Goal: Task Accomplishment & Management: Manage account settings

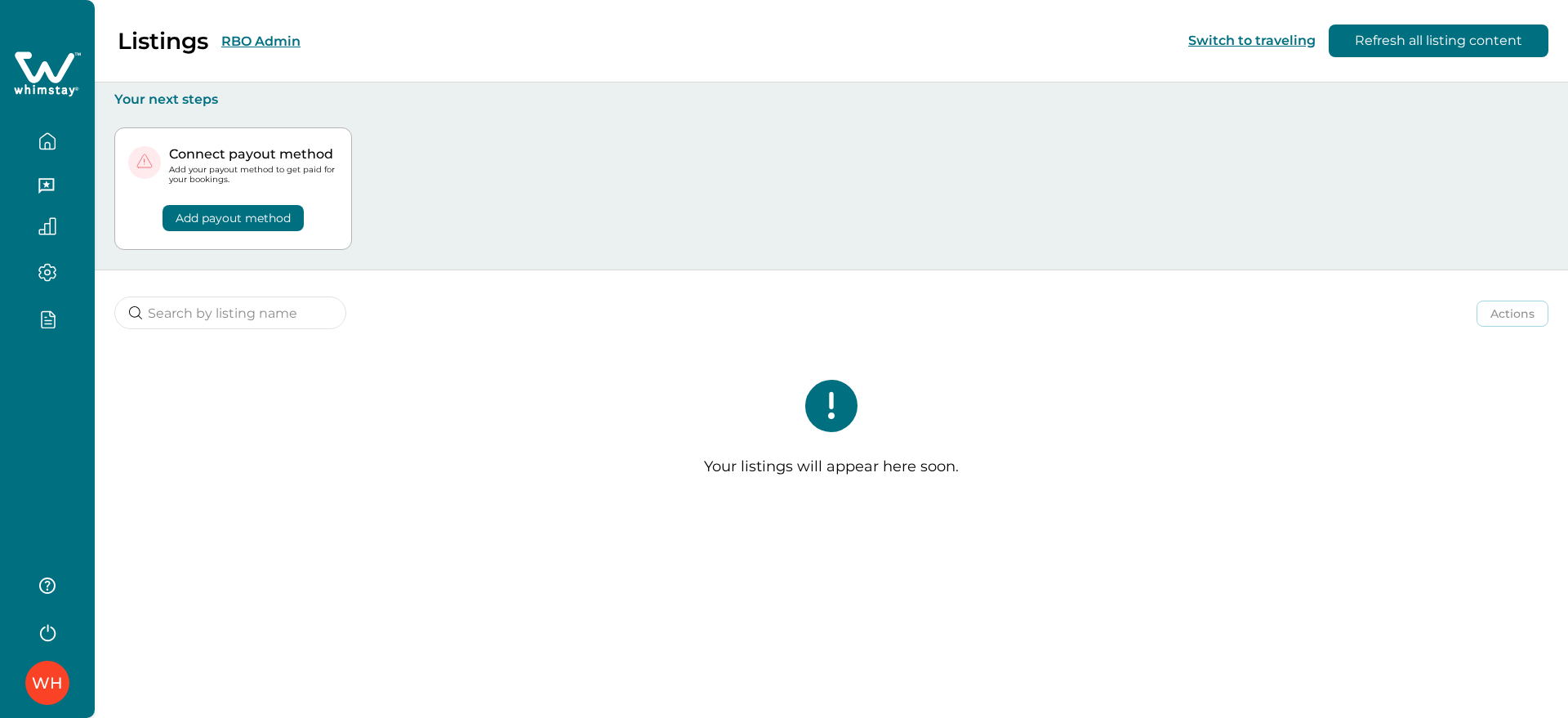
click at [254, 36] on button "RBO Admin" at bounding box center [260, 41] width 79 height 16
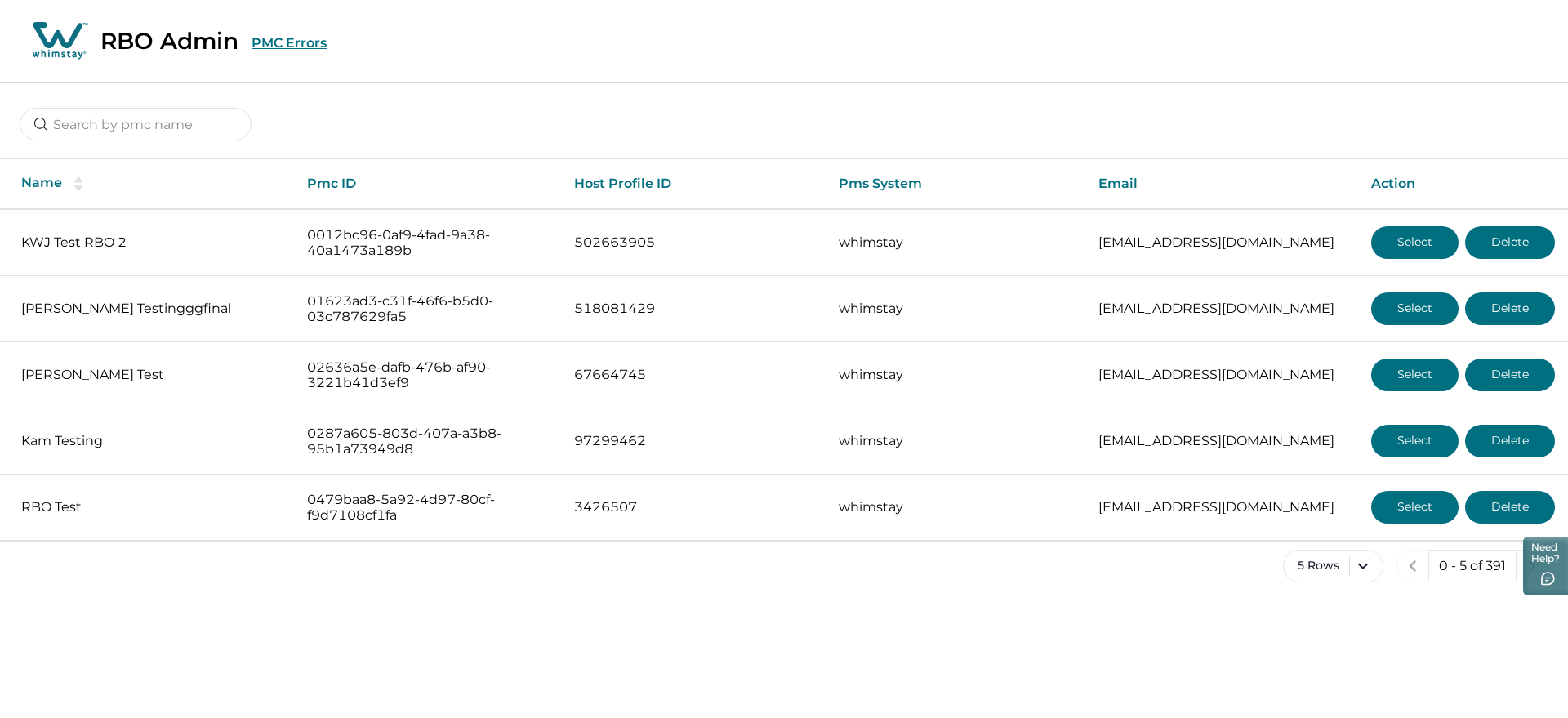
click at [162, 107] on div at bounding box center [784, 112] width 1568 height 61
click at [161, 114] on input at bounding box center [135, 123] width 232 height 32
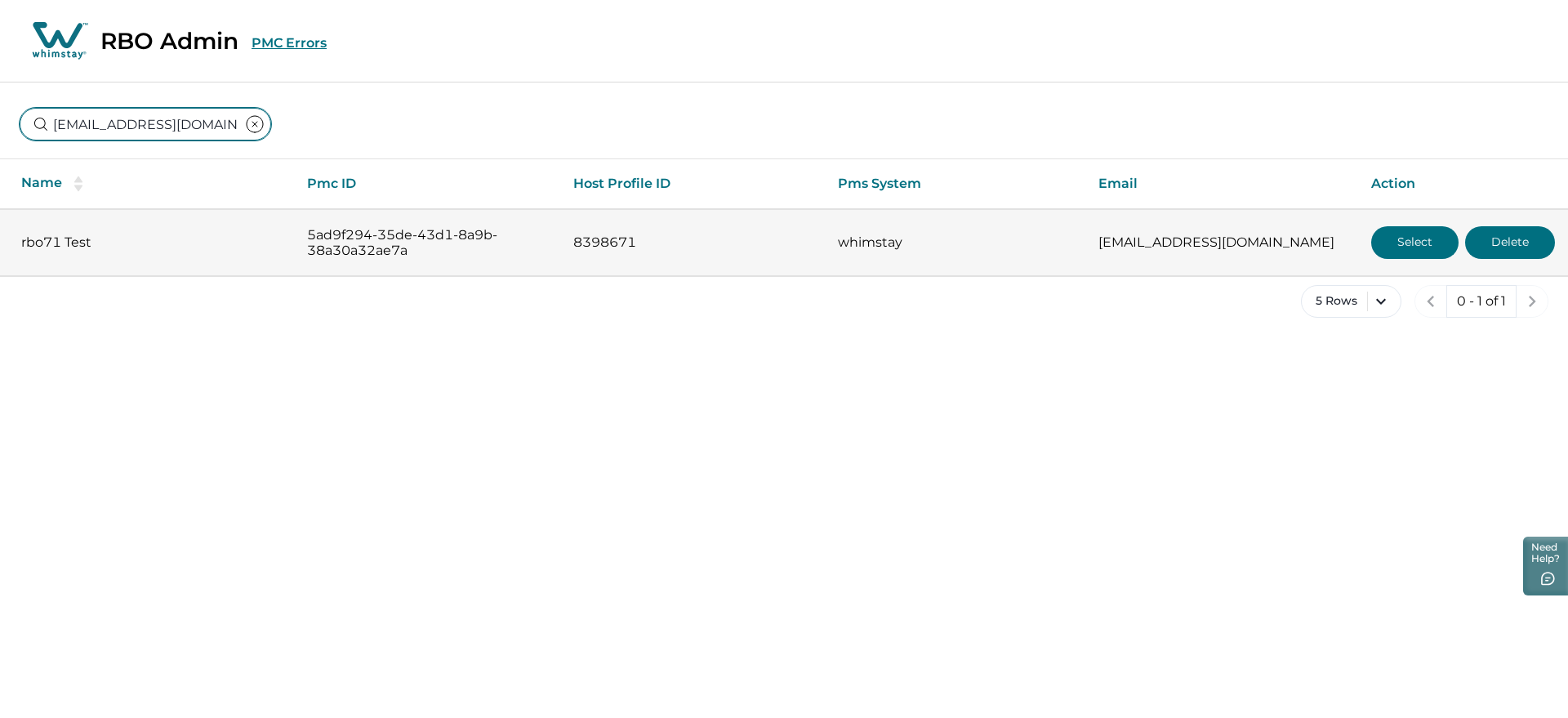
type input "[EMAIL_ADDRESS][DOMAIN_NAME]"
click at [1403, 248] on button "Select" at bounding box center [1415, 242] width 87 height 32
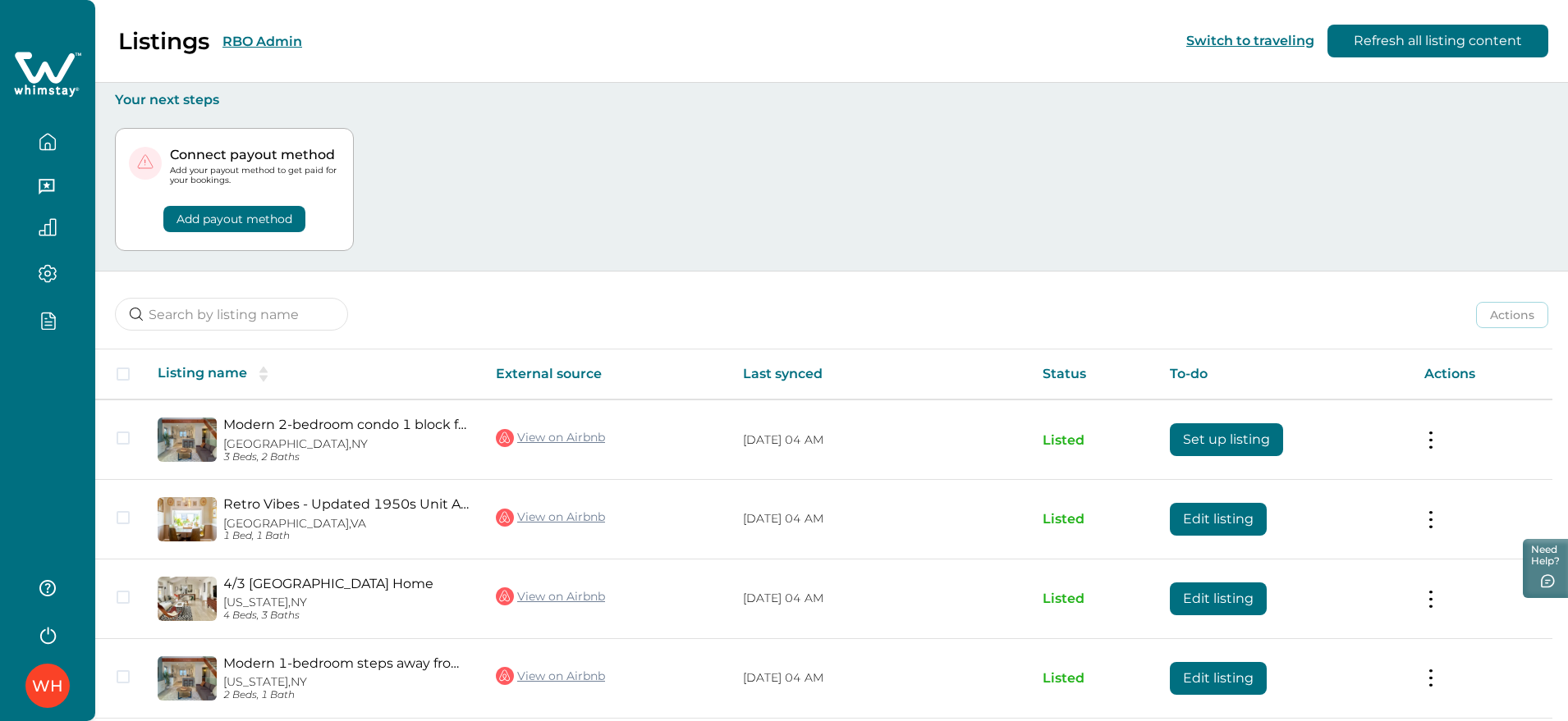
click at [33, 369] on div "WH" at bounding box center [47, 360] width 95 height 721
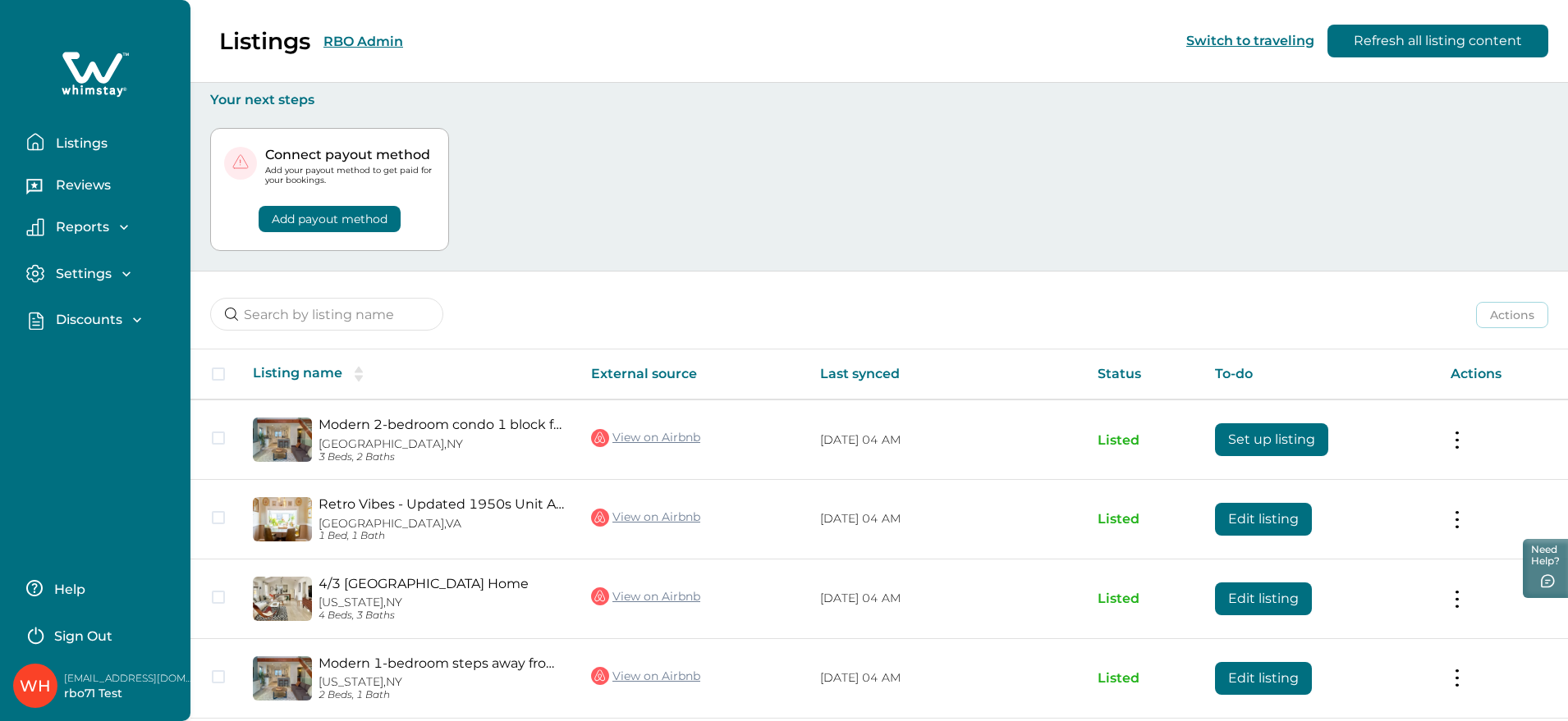
click at [107, 311] on button "Discounts" at bounding box center [102, 320] width 151 height 19
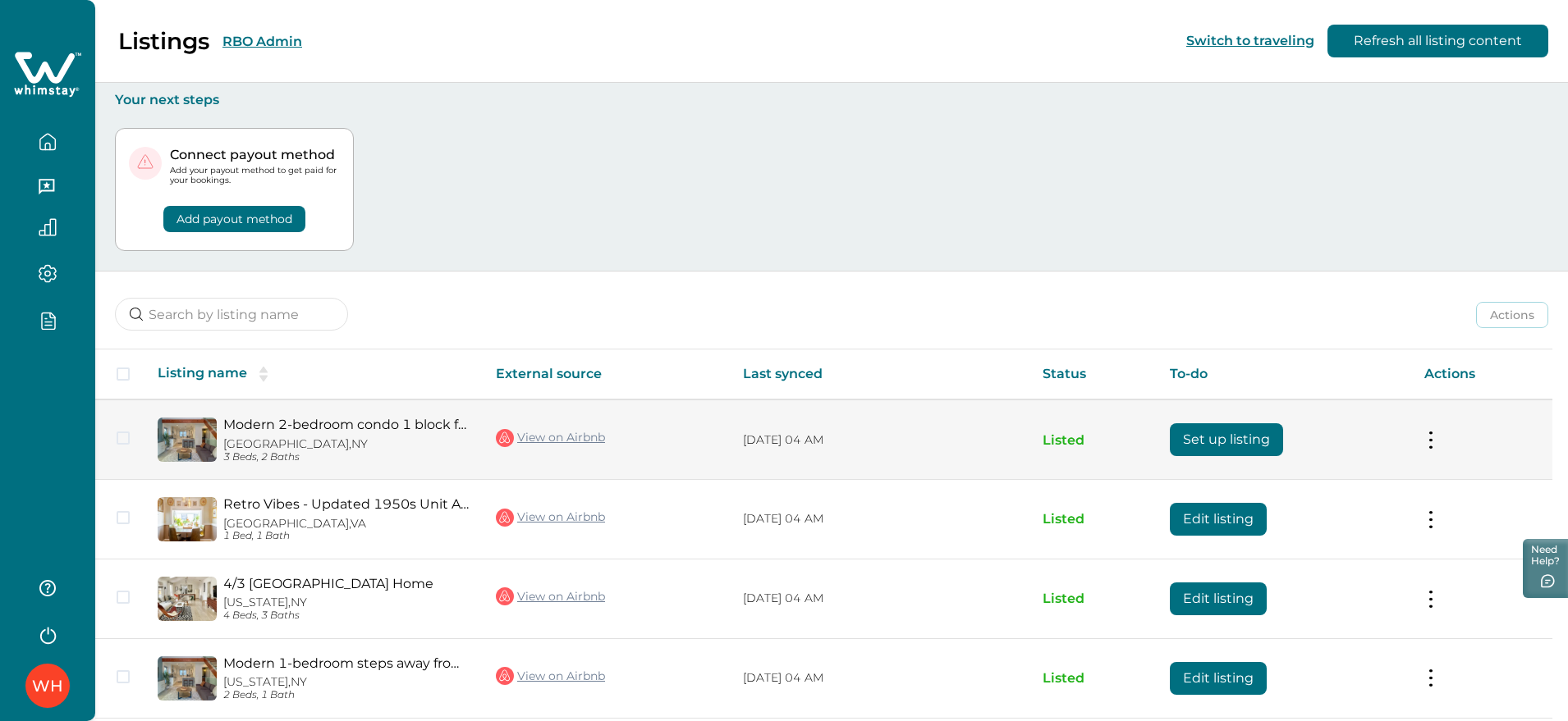
click at [1437, 433] on button at bounding box center [1429, 440] width 13 height 18
click at [1233, 437] on button "Set up listing" at bounding box center [1225, 439] width 113 height 32
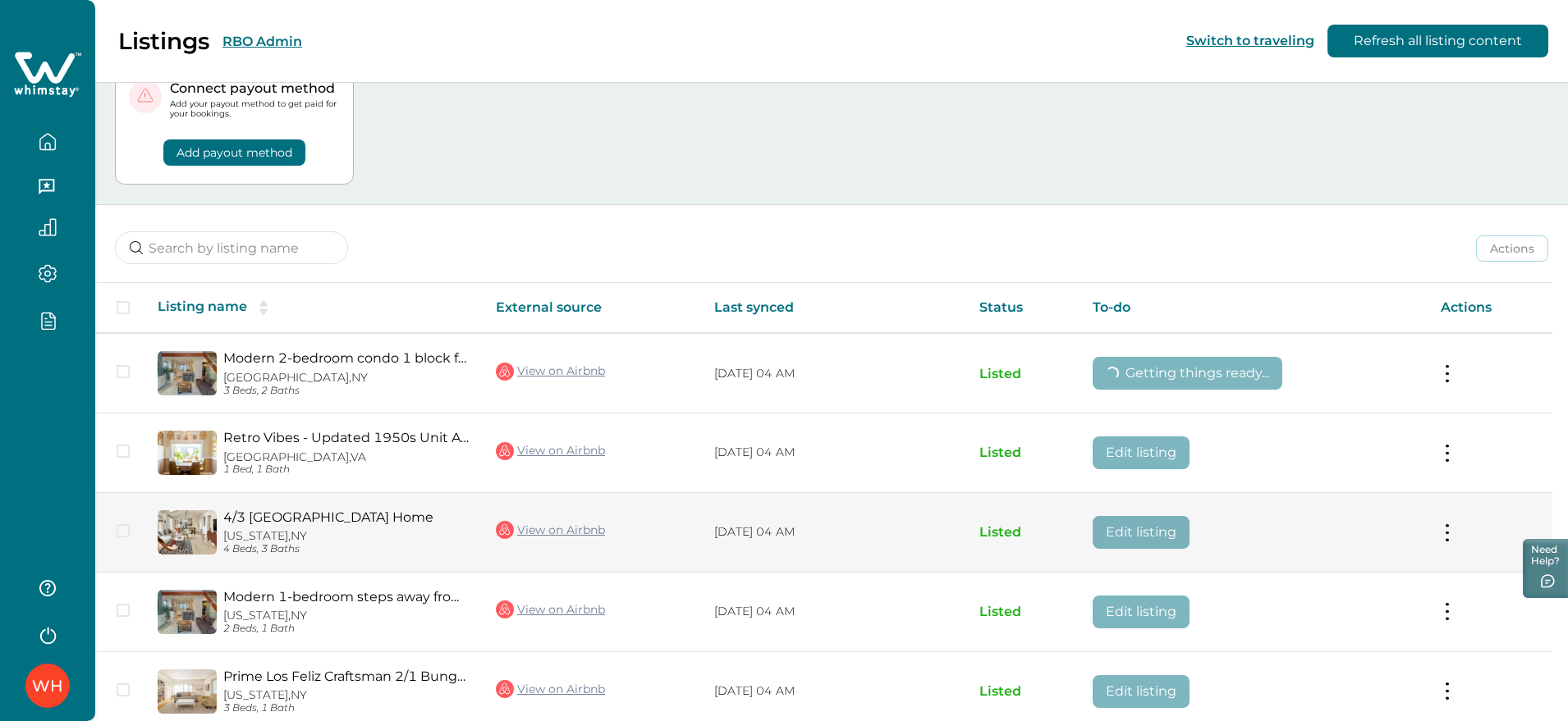
scroll to position [144, 0]
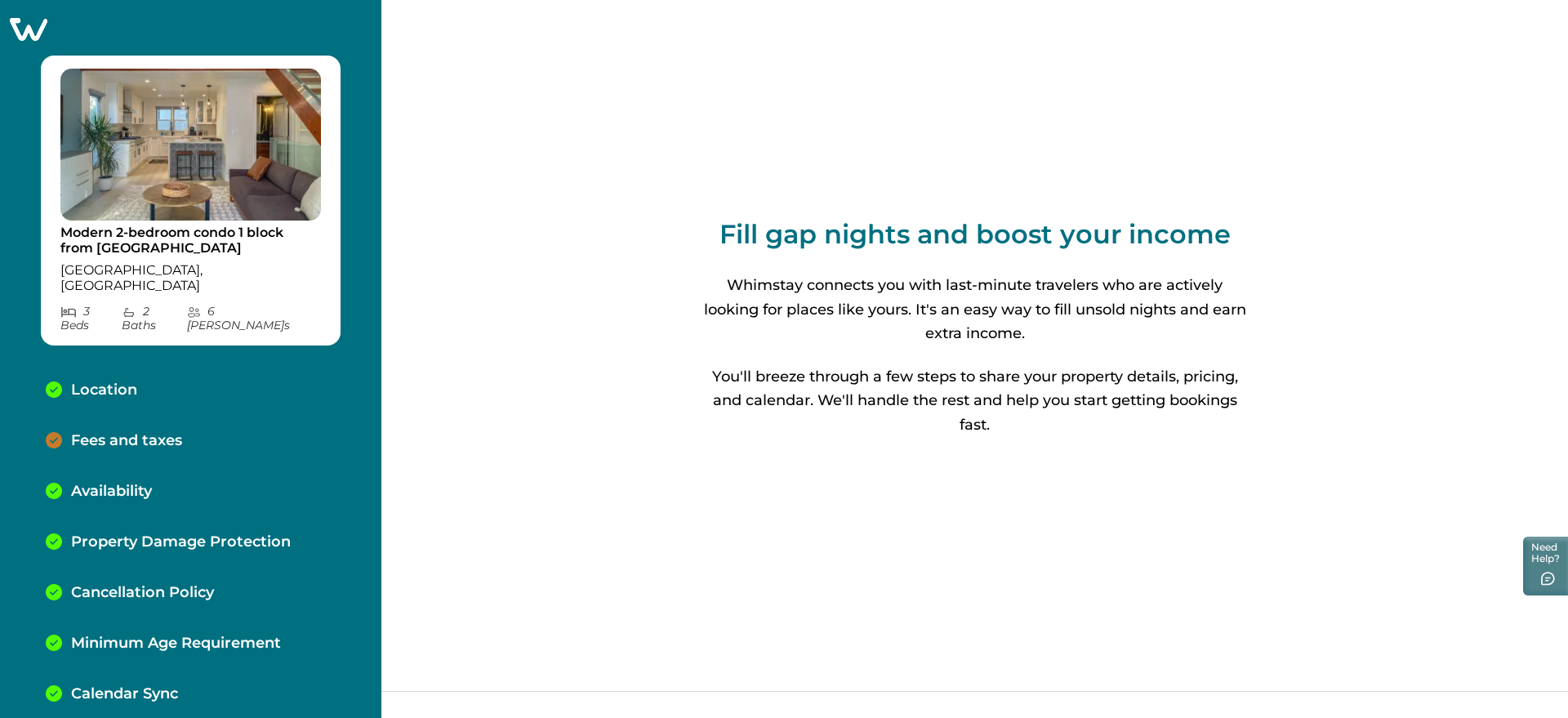
click at [232, 426] on div "Fees and taxes" at bounding box center [190, 441] width 316 height 51
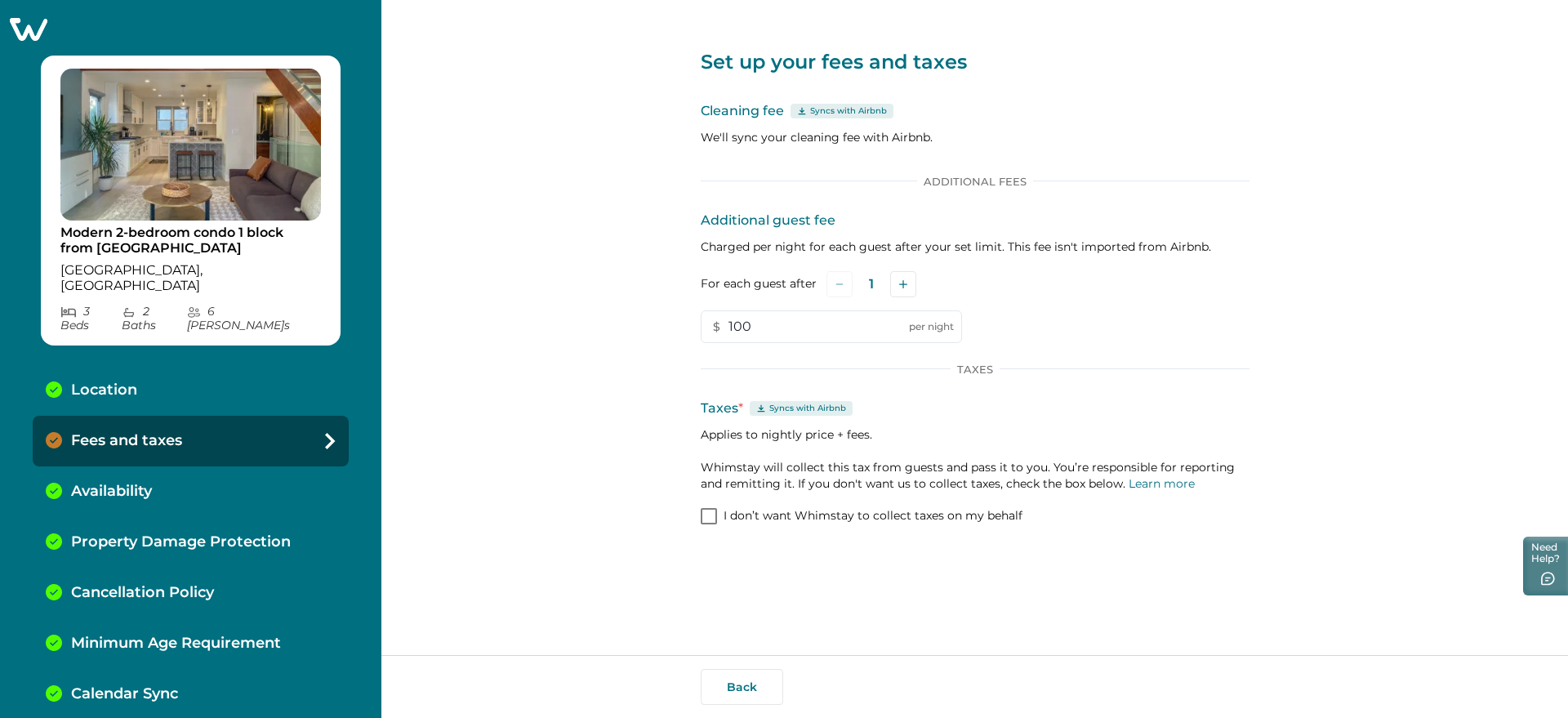
click at [219, 467] on div "Availability" at bounding box center [190, 492] width 316 height 51
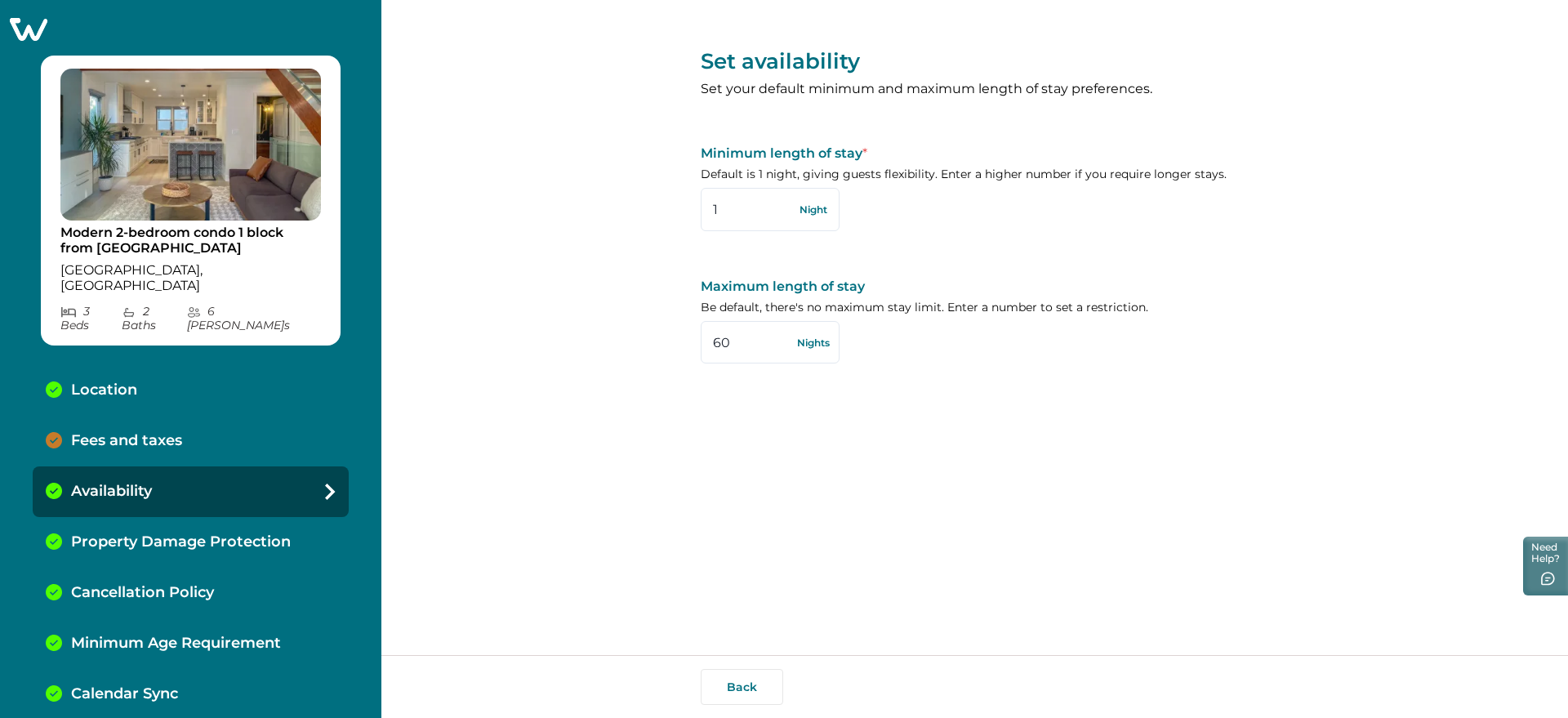
click at [212, 368] on div "Location" at bounding box center [190, 390] width 316 height 51
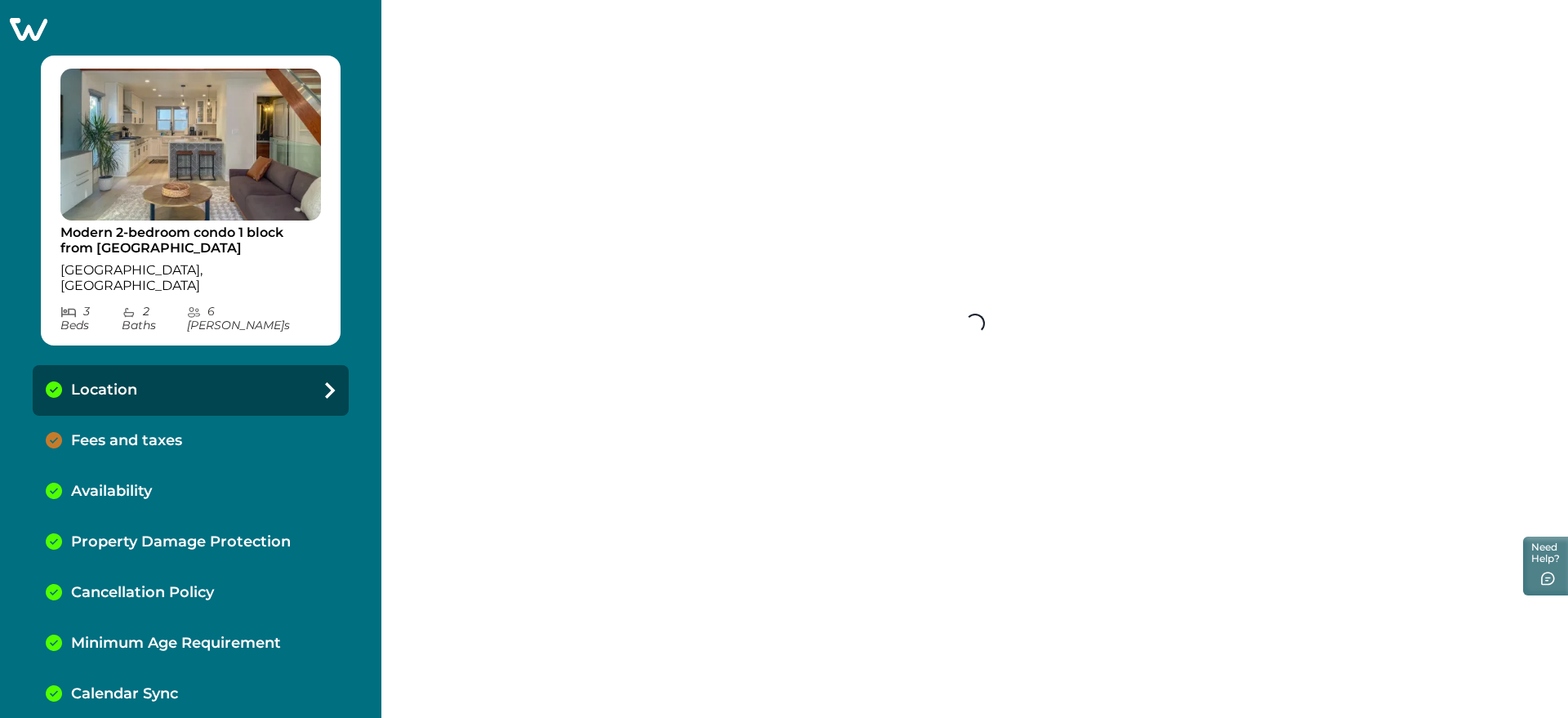
select select "NY"
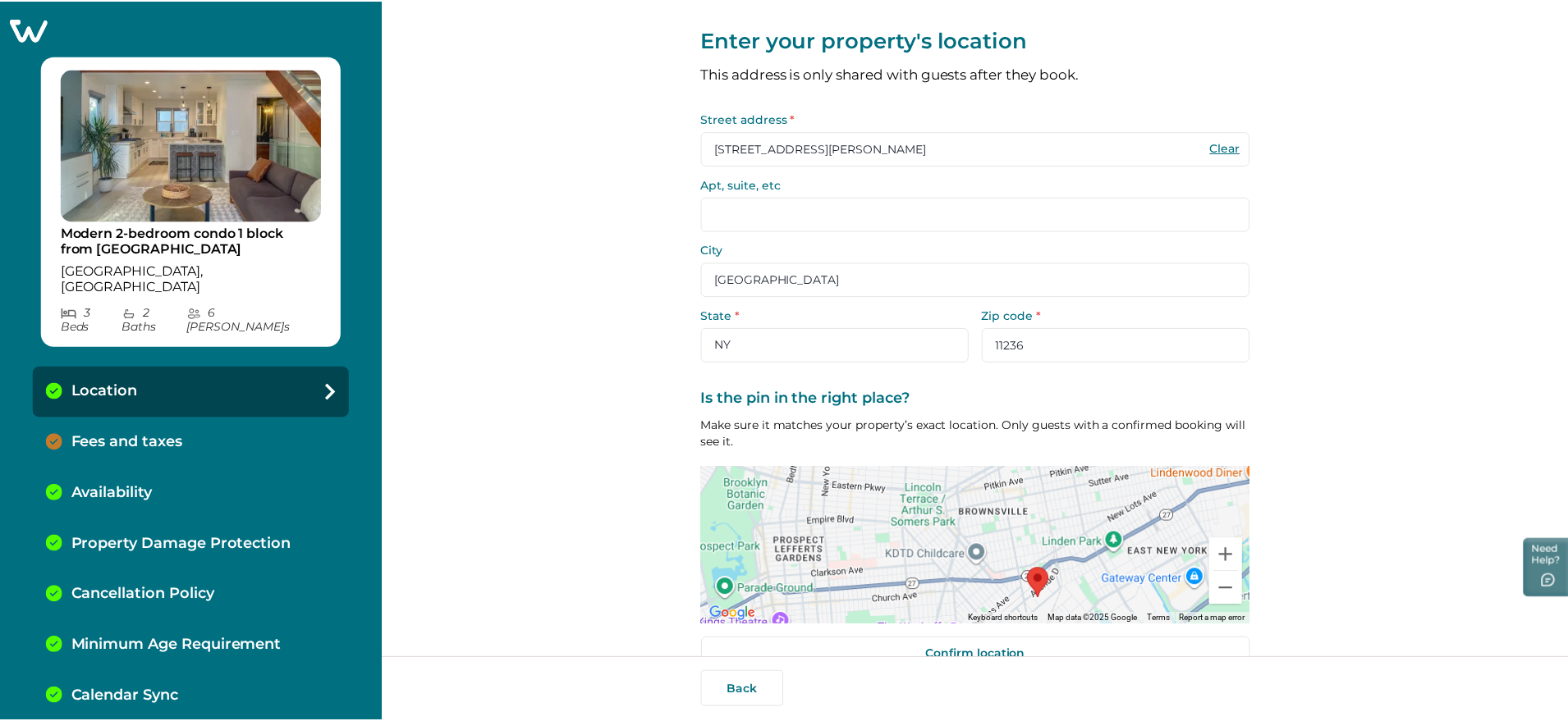
scroll to position [58, 0]
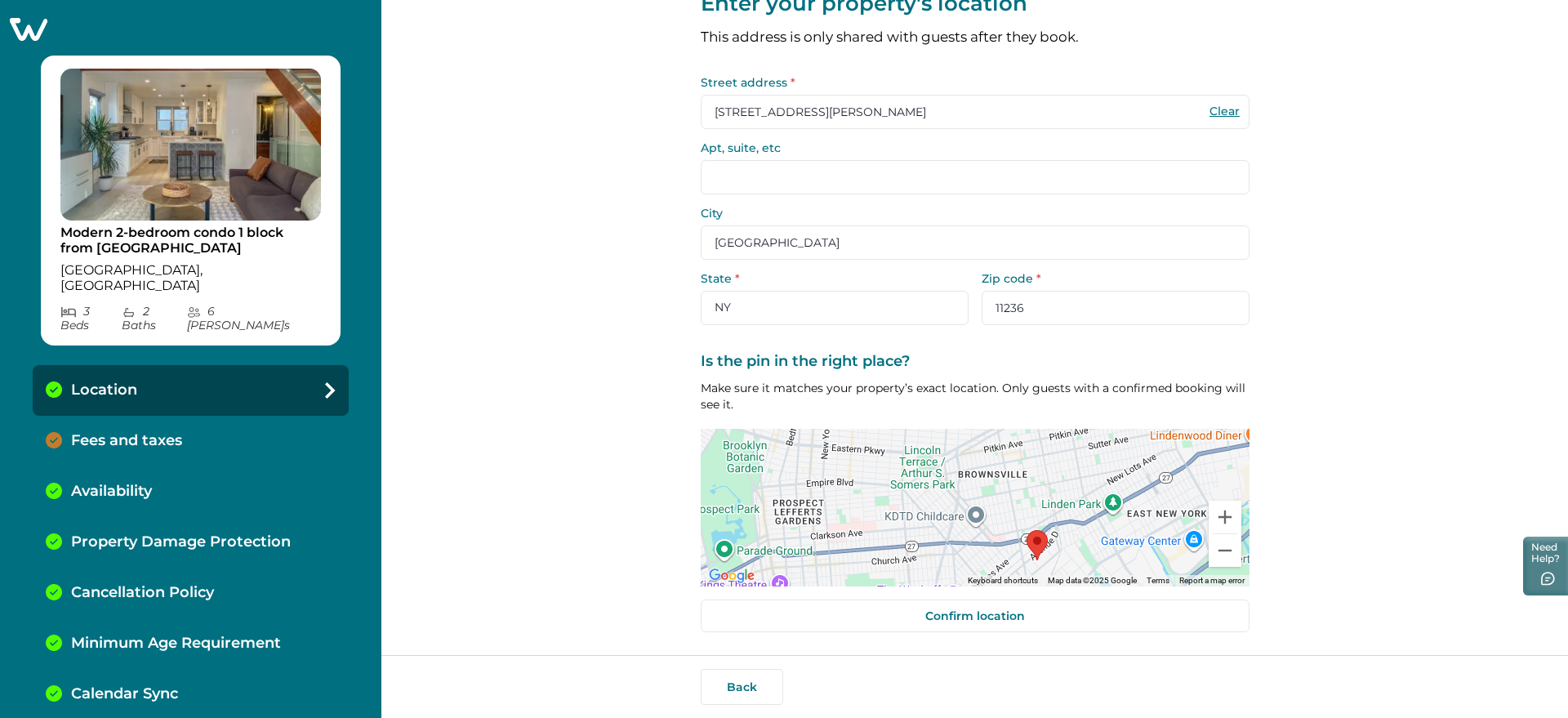
click at [17, 39] on icon at bounding box center [28, 28] width 37 height 22
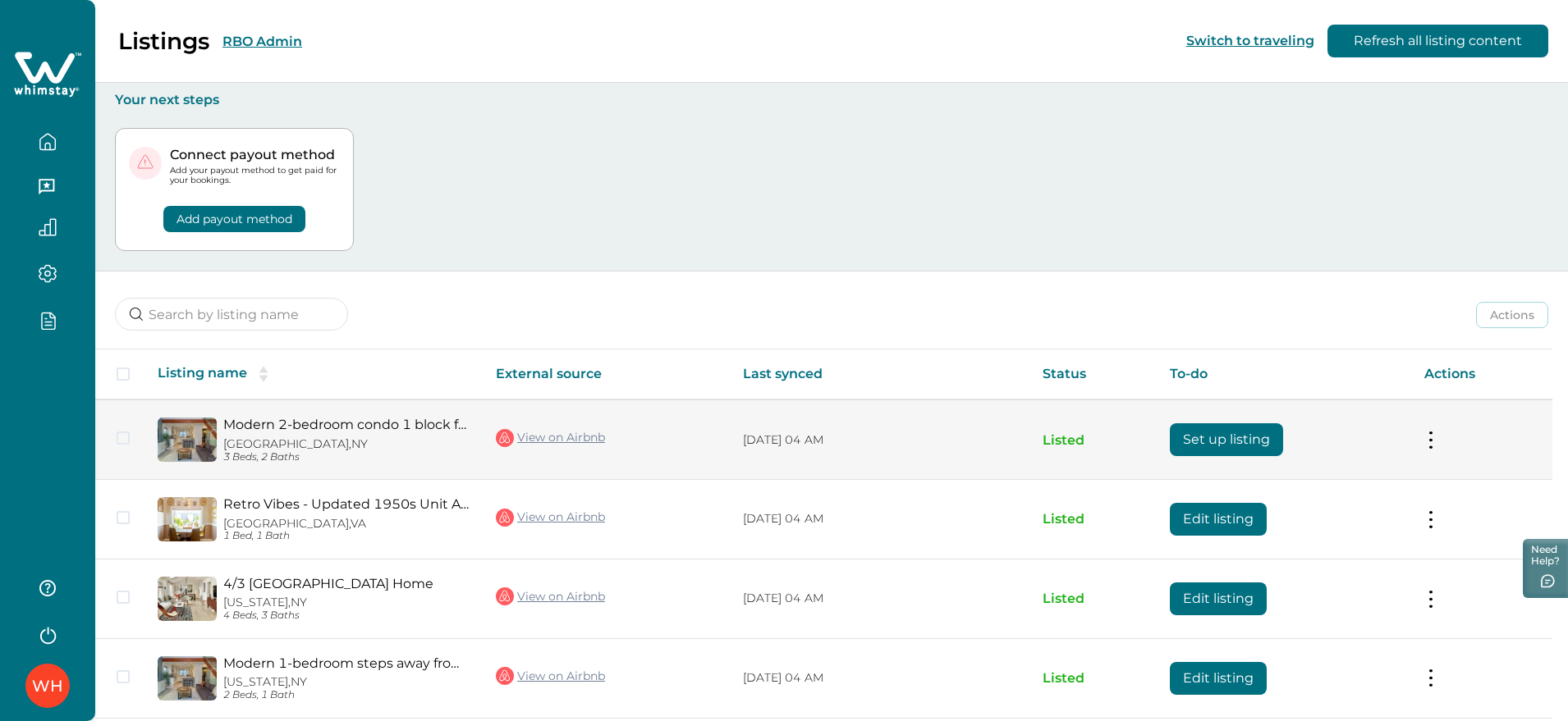
drag, startPoint x: 1231, startPoint y: 435, endPoint x: 843, endPoint y: 403, distance: 389.3
click at [870, 417] on tr "Modern 2-bedroom condo 1 block from Venice beach Brooklyn, NY 3 Beds, 2 Baths V…" at bounding box center [823, 439] width 1457 height 80
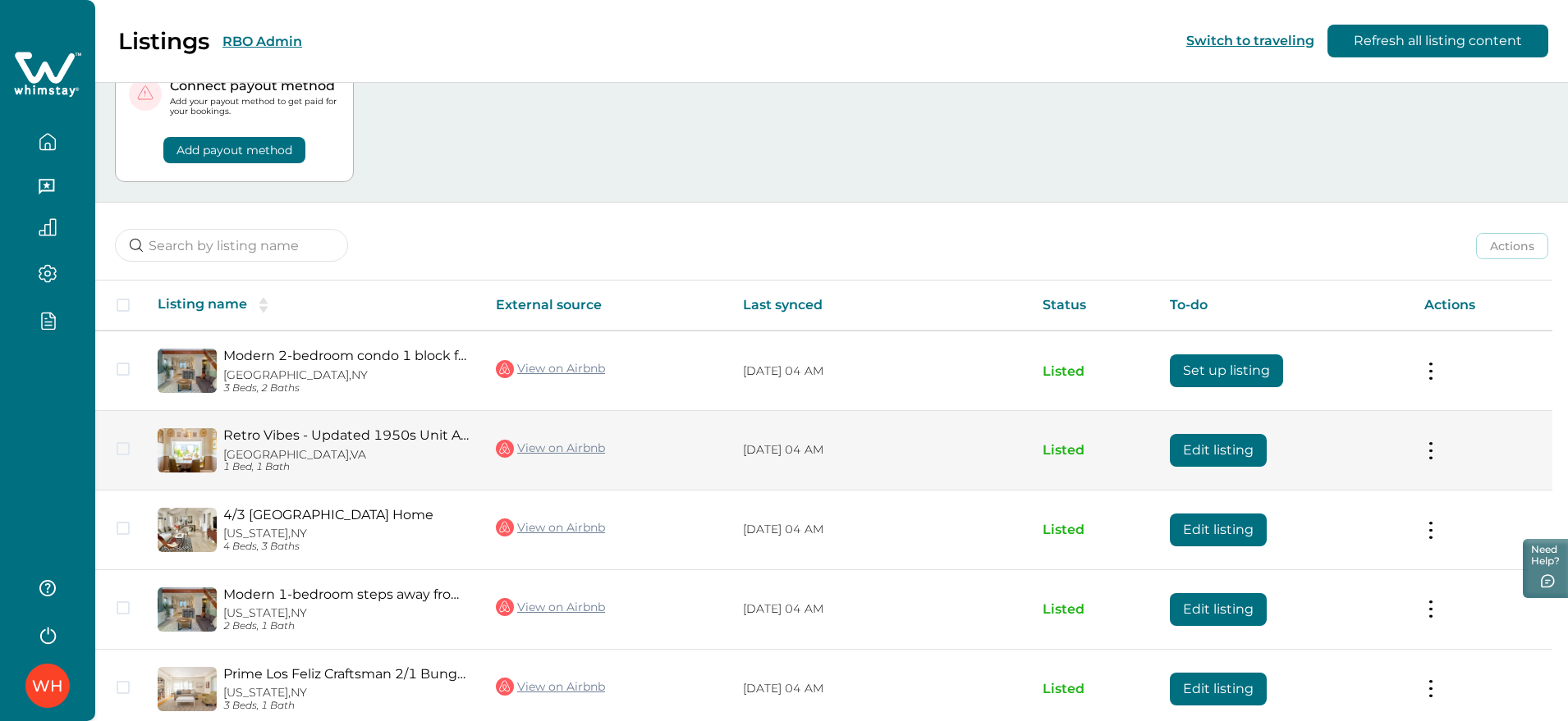
scroll to position [144, 0]
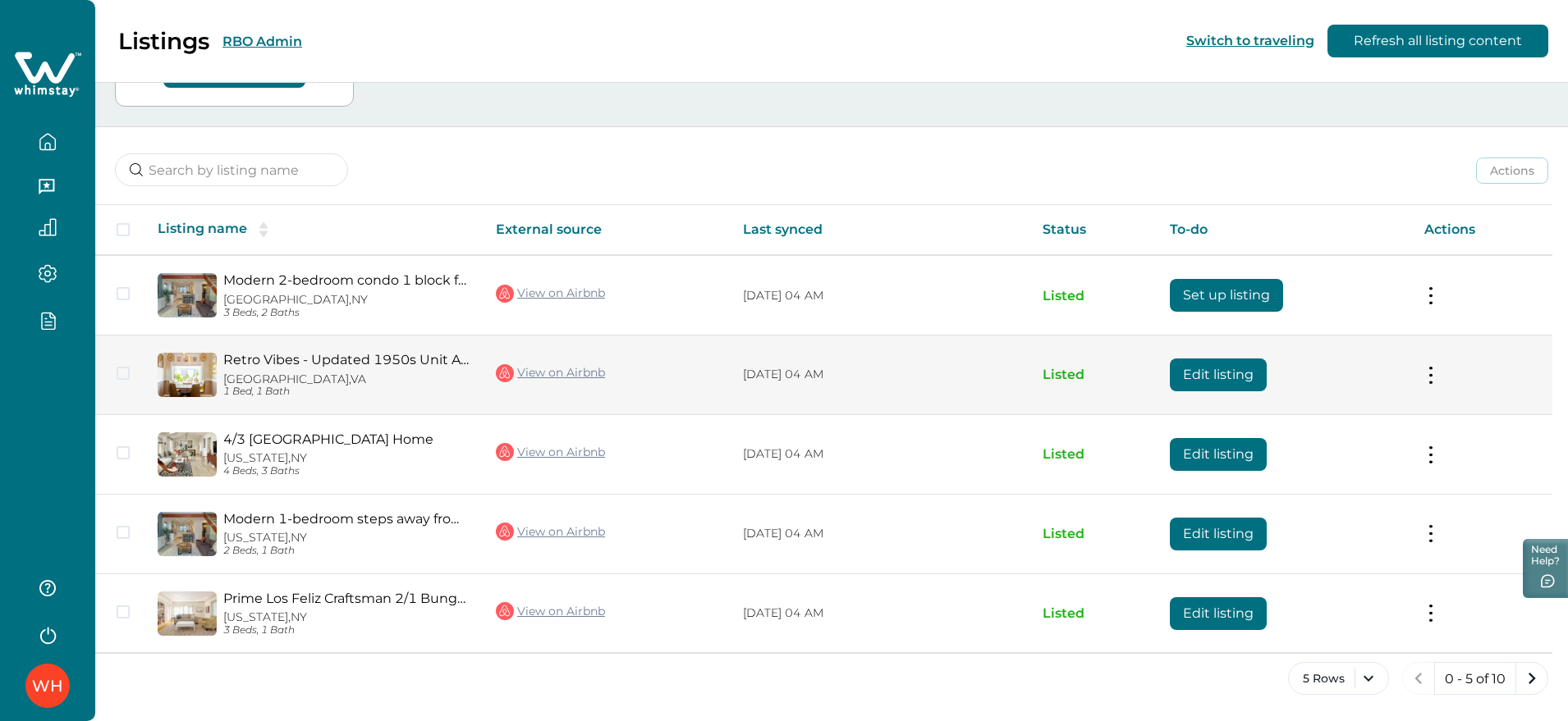
click at [1222, 385] on button "Edit listing" at bounding box center [1217, 374] width 97 height 32
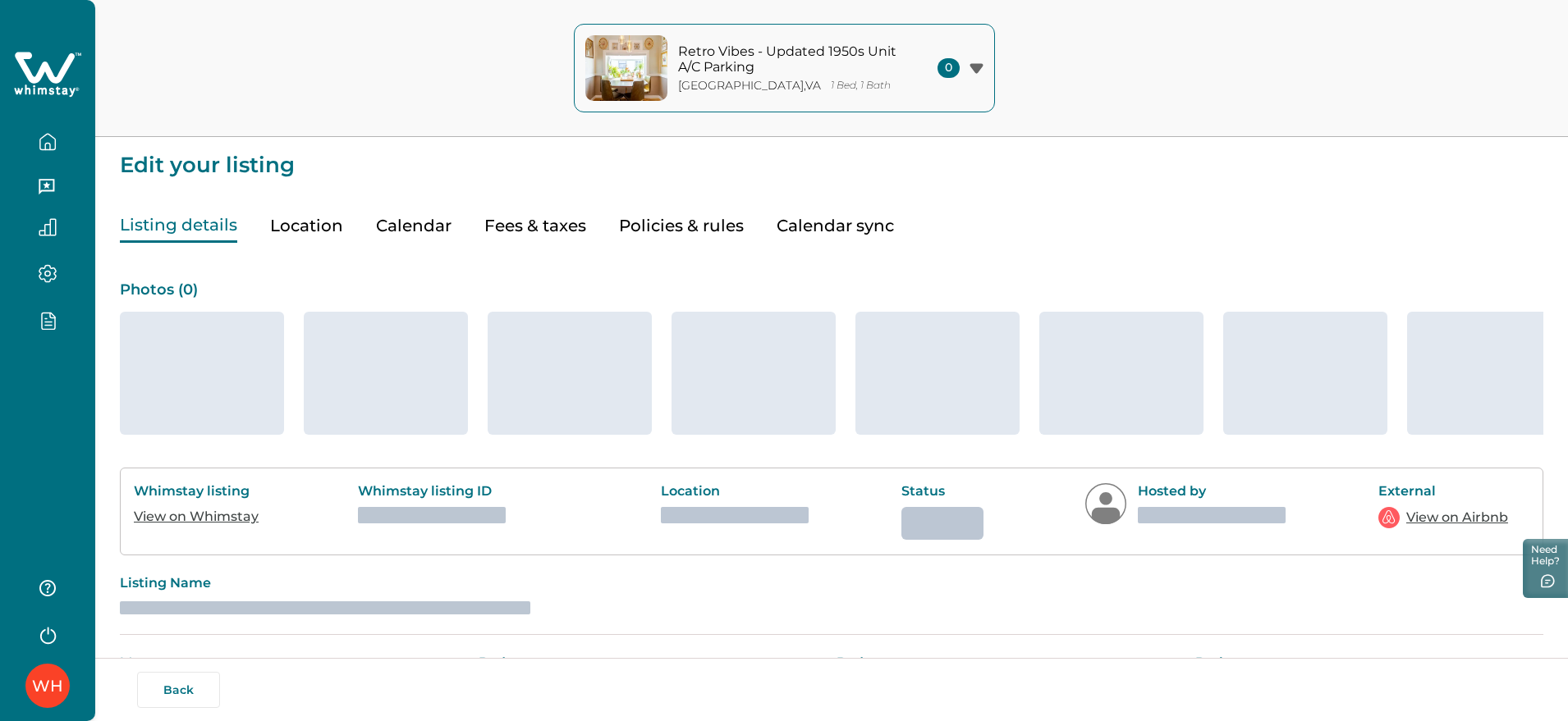
click at [376, 232] on button "Calendar" at bounding box center [414, 226] width 76 height 33
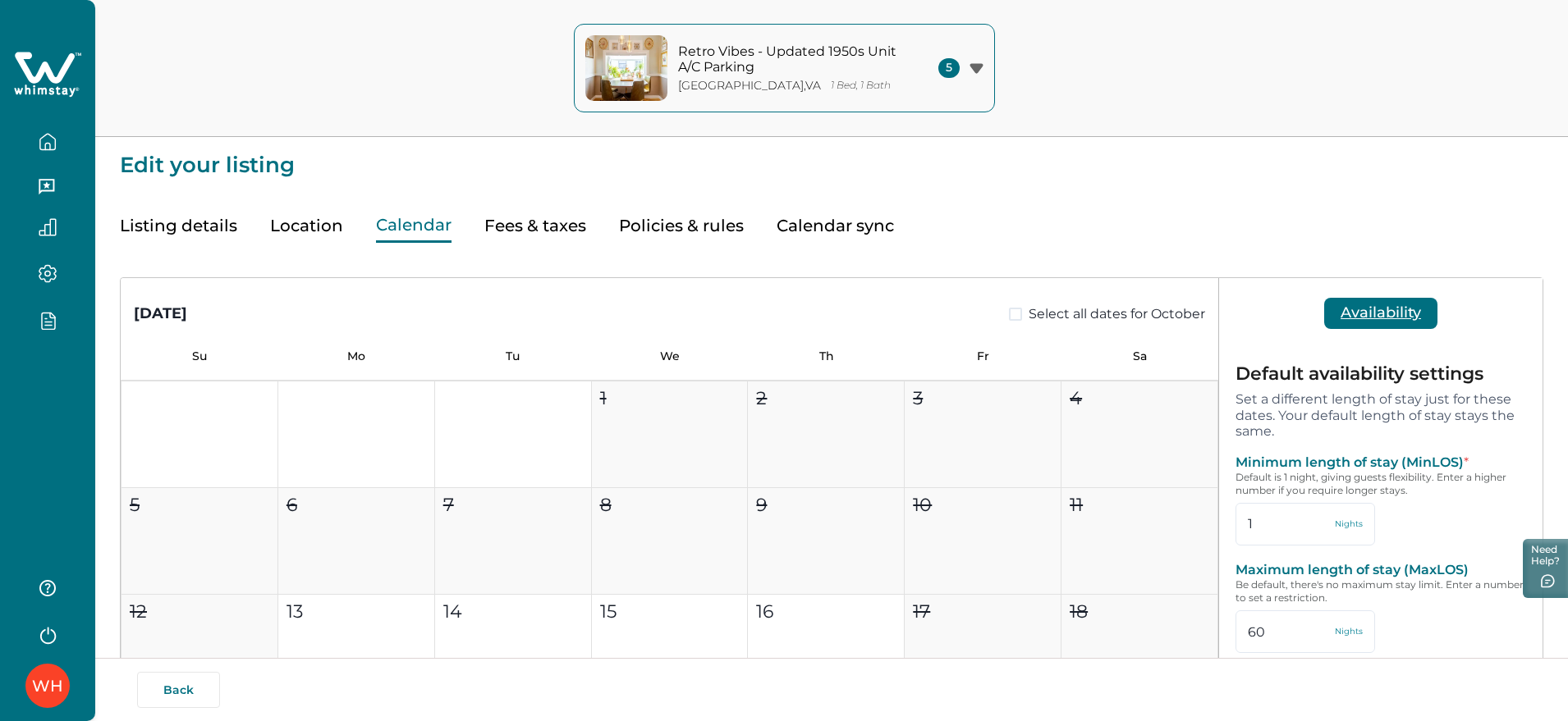
type input "60"
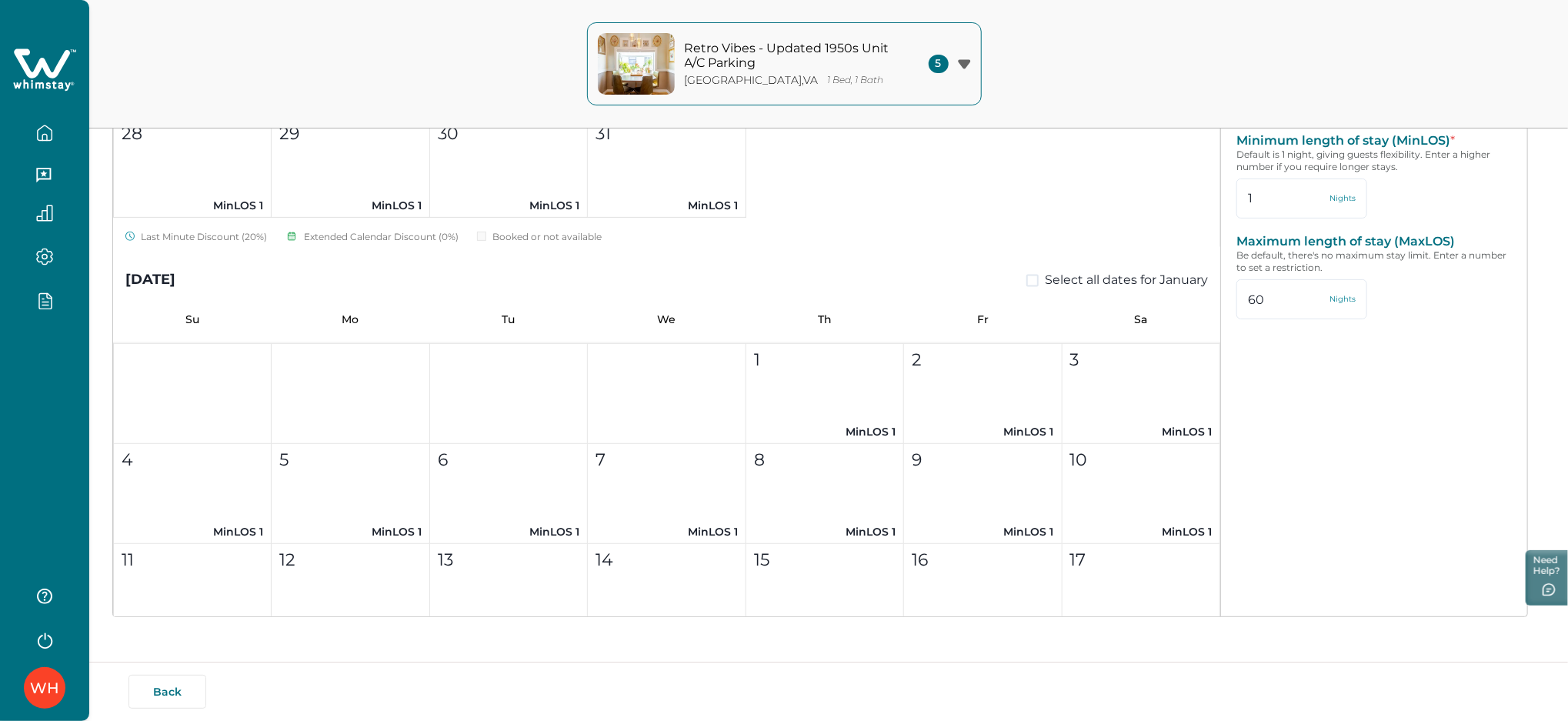
scroll to position [1730, 0]
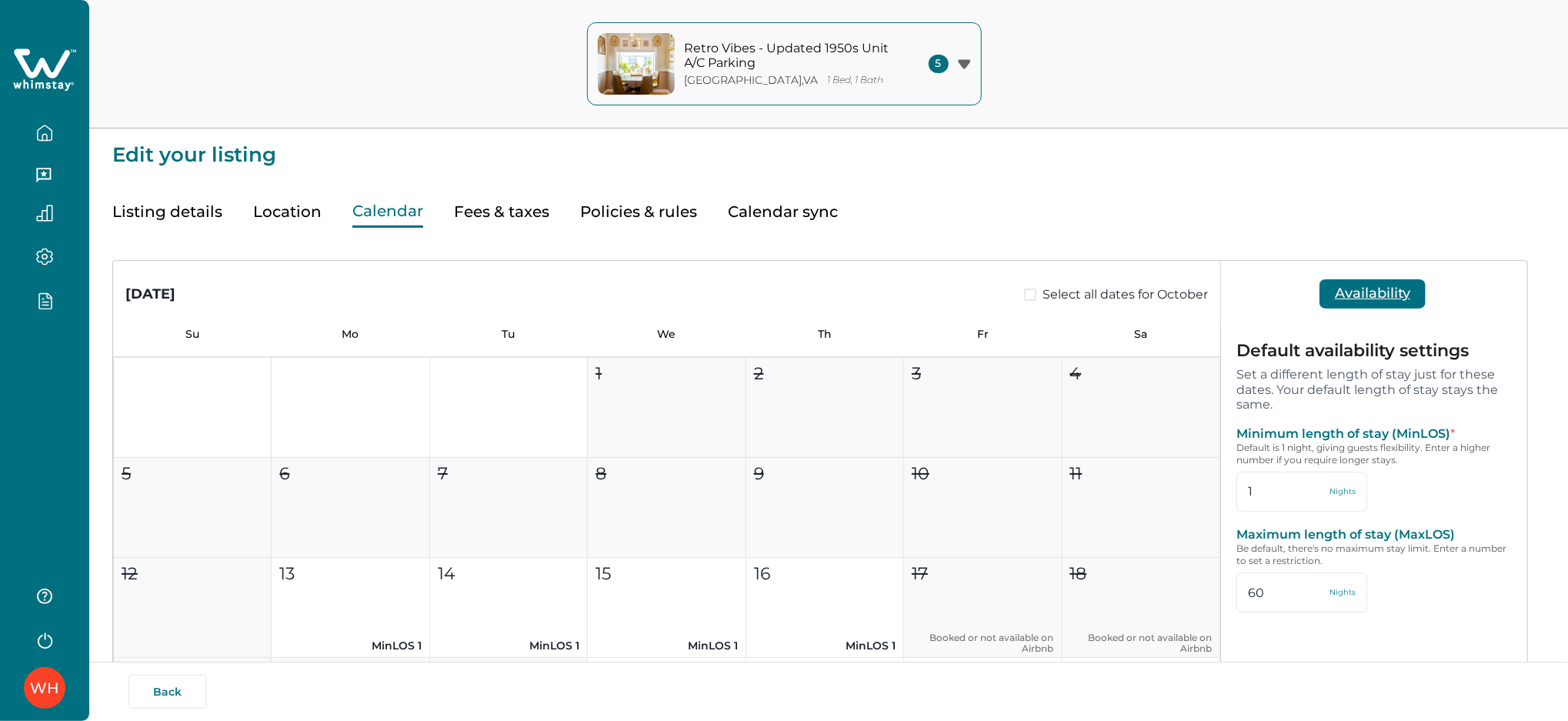
type input "60"
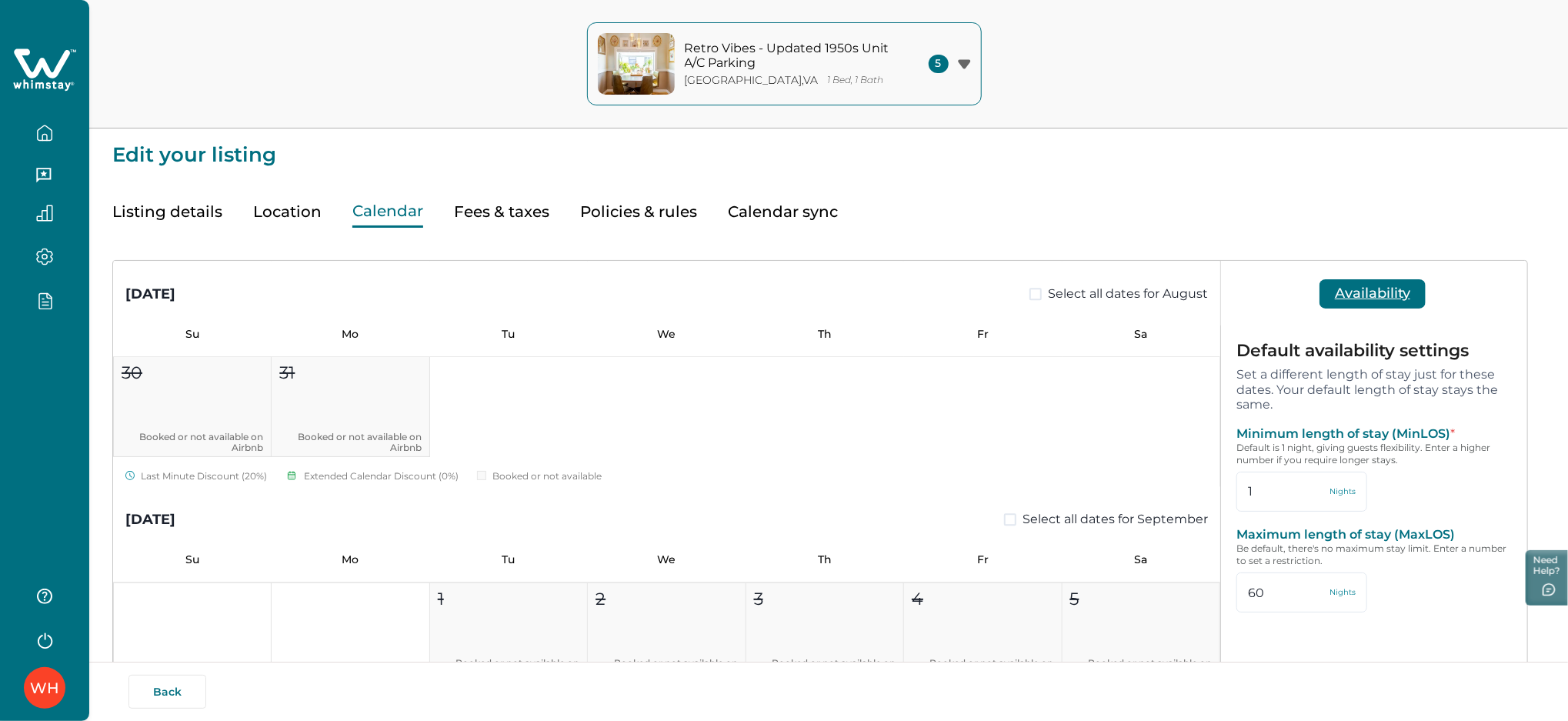
scroll to position [7067, 0]
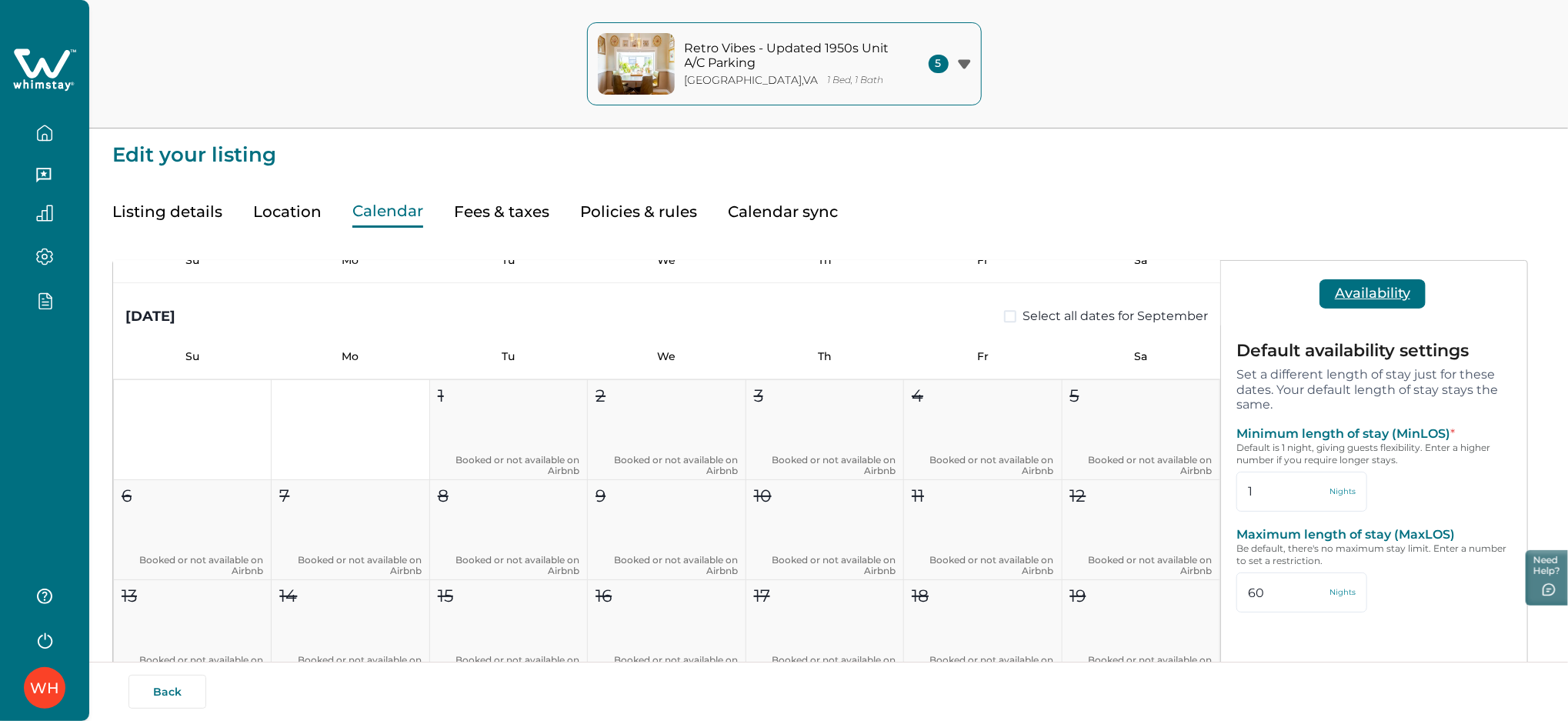
drag, startPoint x: 761, startPoint y: 42, endPoint x: 761, endPoint y: 51, distance: 9.0
click at [761, 51] on p "Retro Vibes - Updated 1950s Unit A/C Parking" at bounding box center [789, 55] width 208 height 30
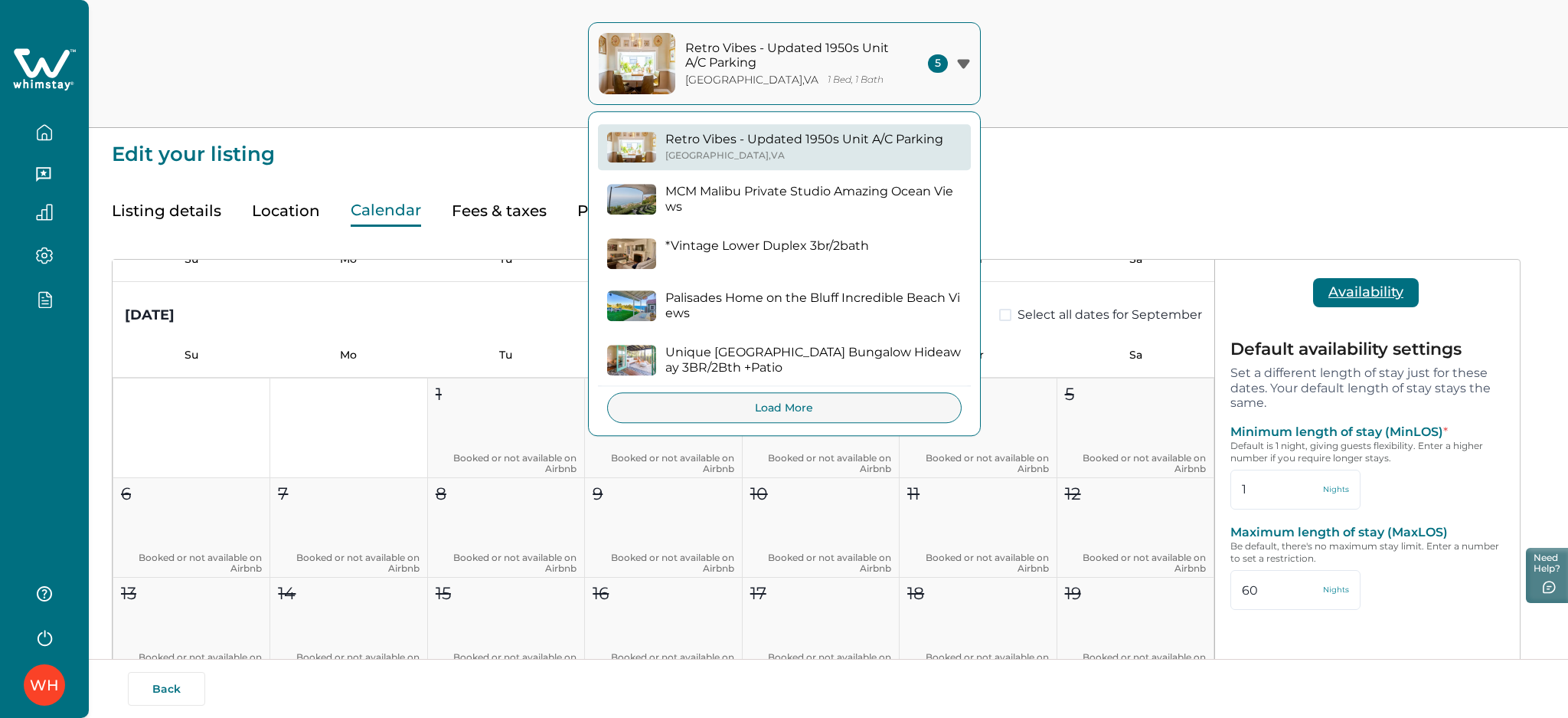
click at [47, 60] on icon at bounding box center [44, 70] width 63 height 46
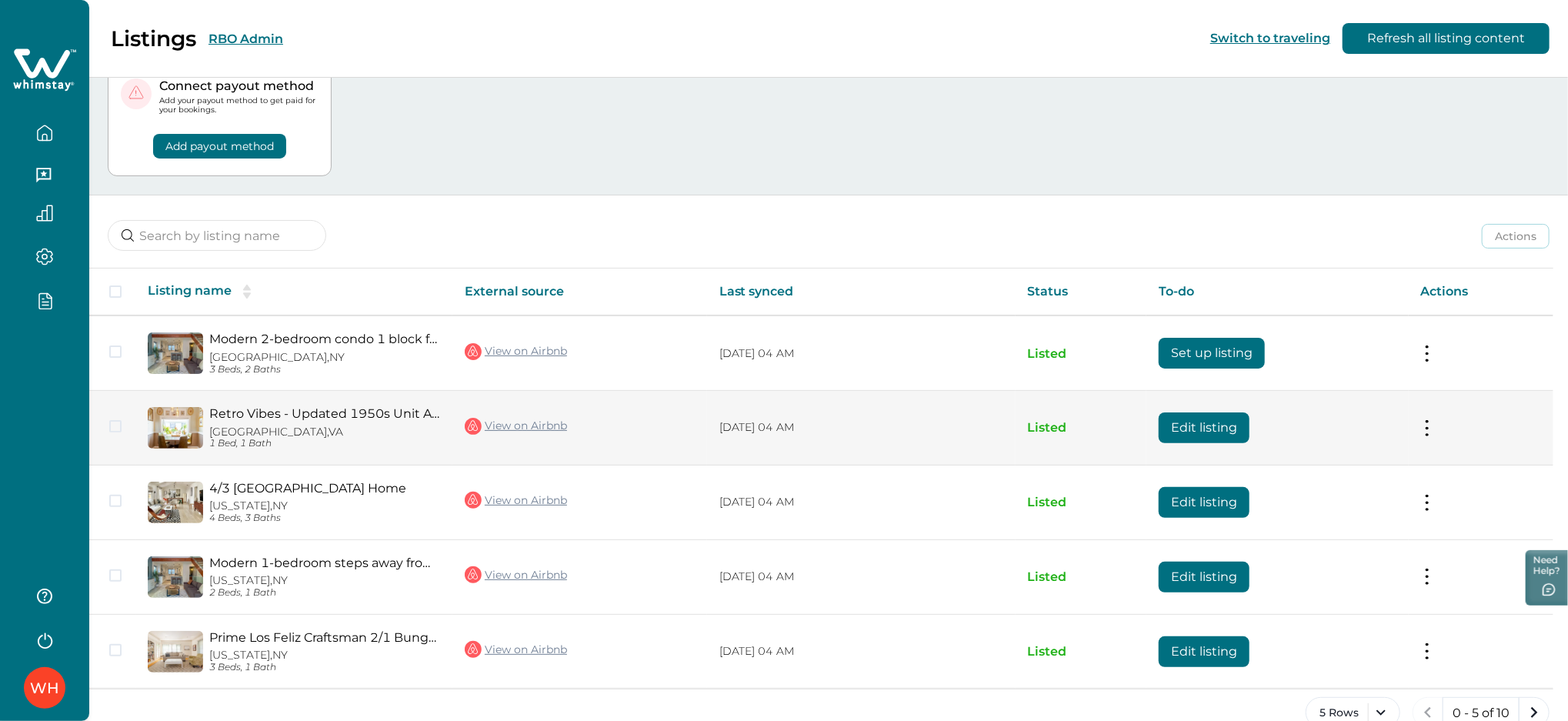
scroll to position [91, 0]
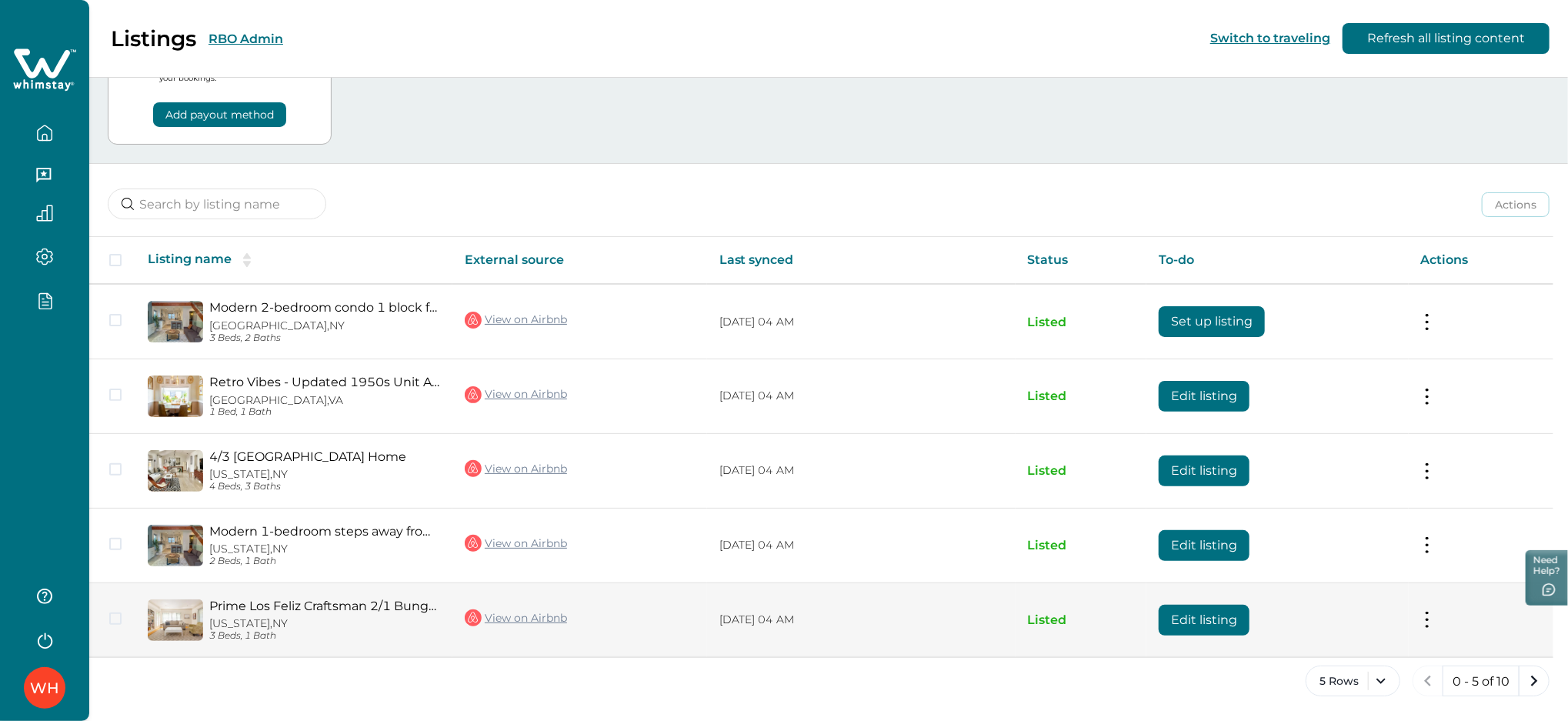
click at [1194, 614] on button "Edit listing" at bounding box center [1203, 620] width 91 height 30
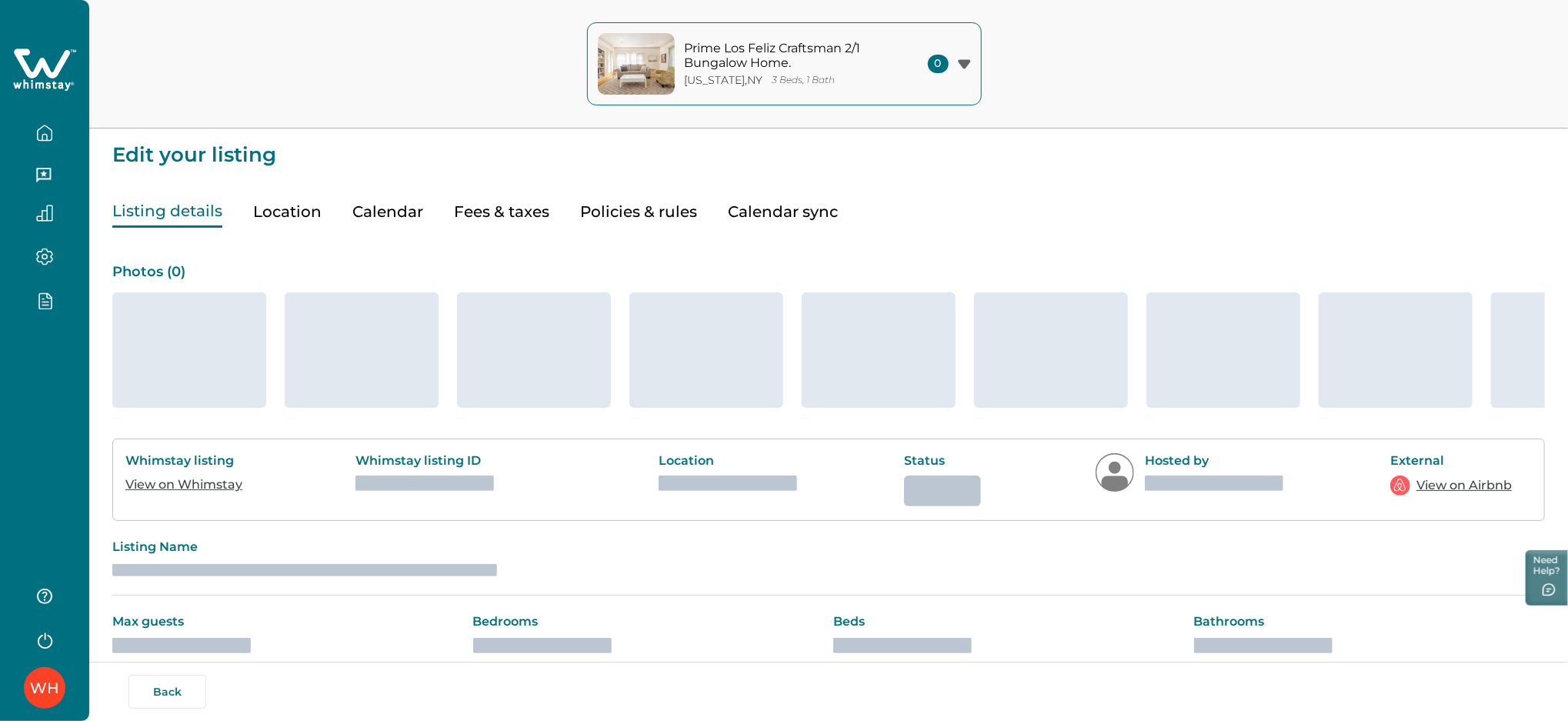
click at [365, 209] on button "Calendar" at bounding box center [388, 212] width 71 height 31
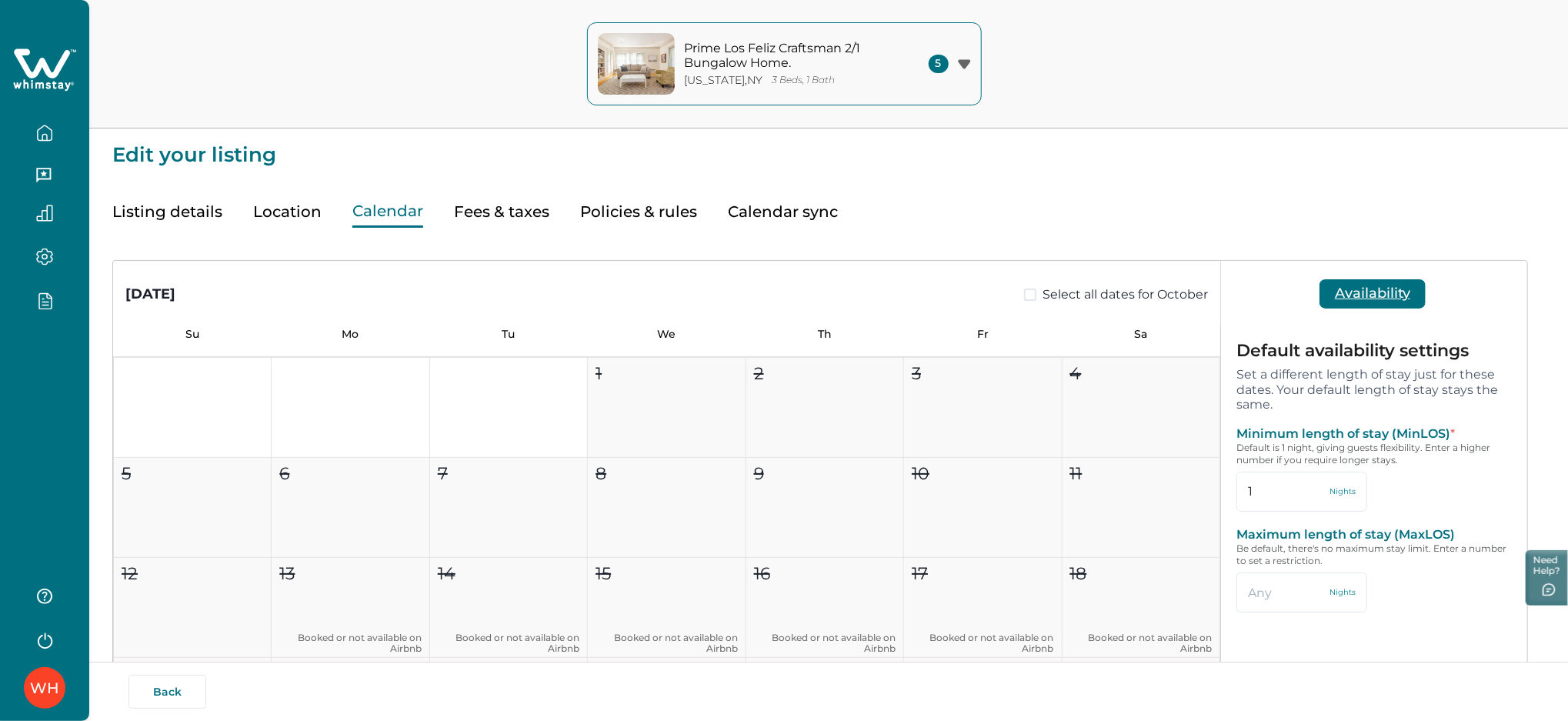
click at [365, 209] on button "Calendar" at bounding box center [388, 212] width 71 height 31
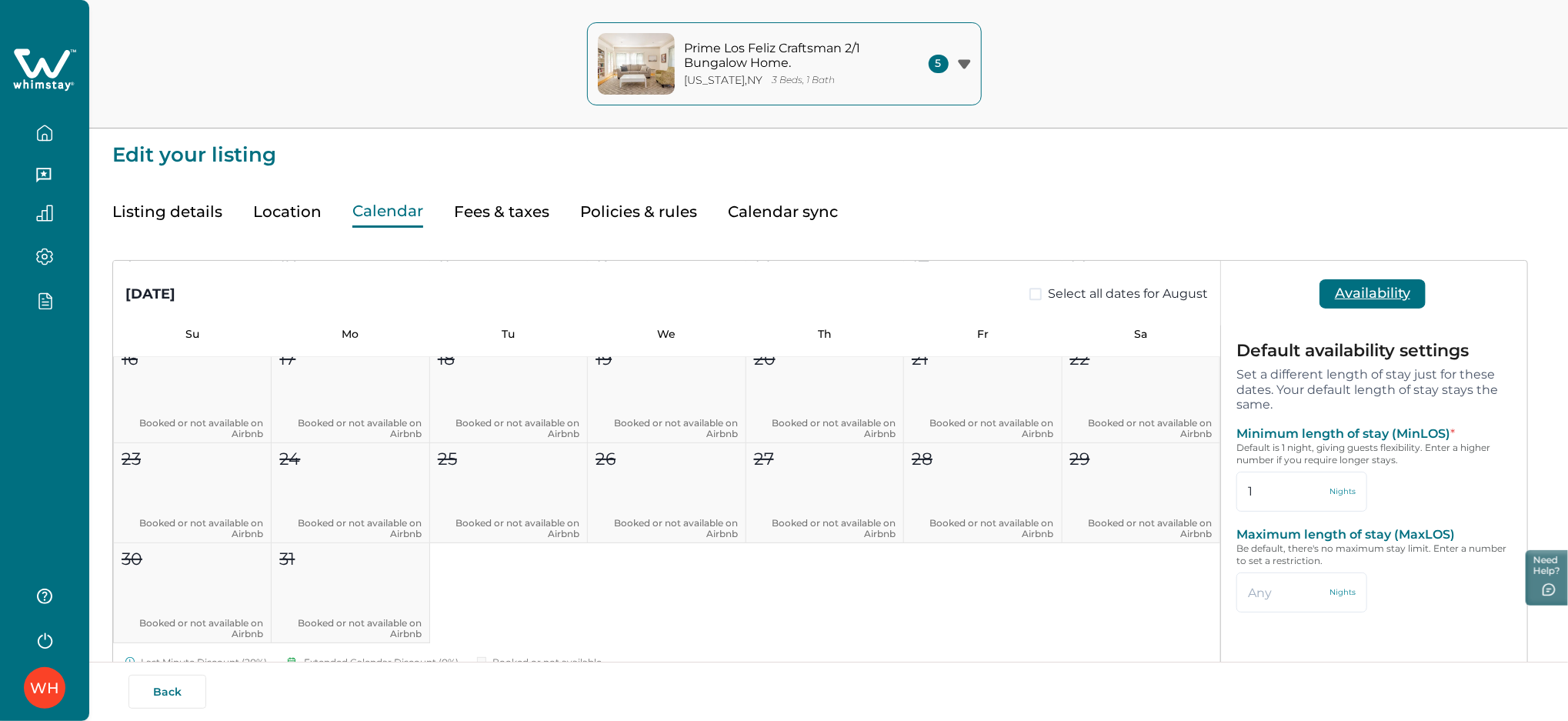
scroll to position [7067, 0]
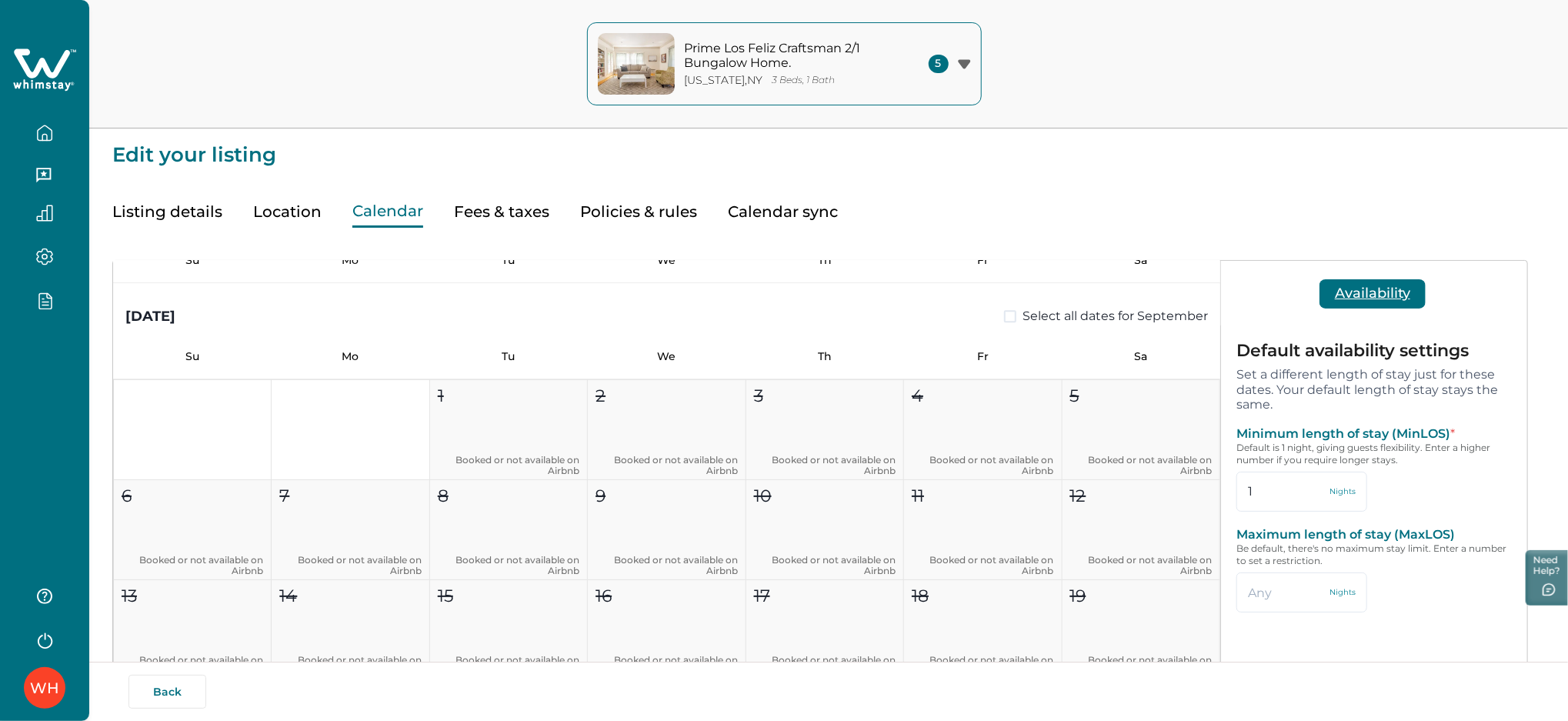
click at [49, 78] on icon at bounding box center [44, 70] width 64 height 46
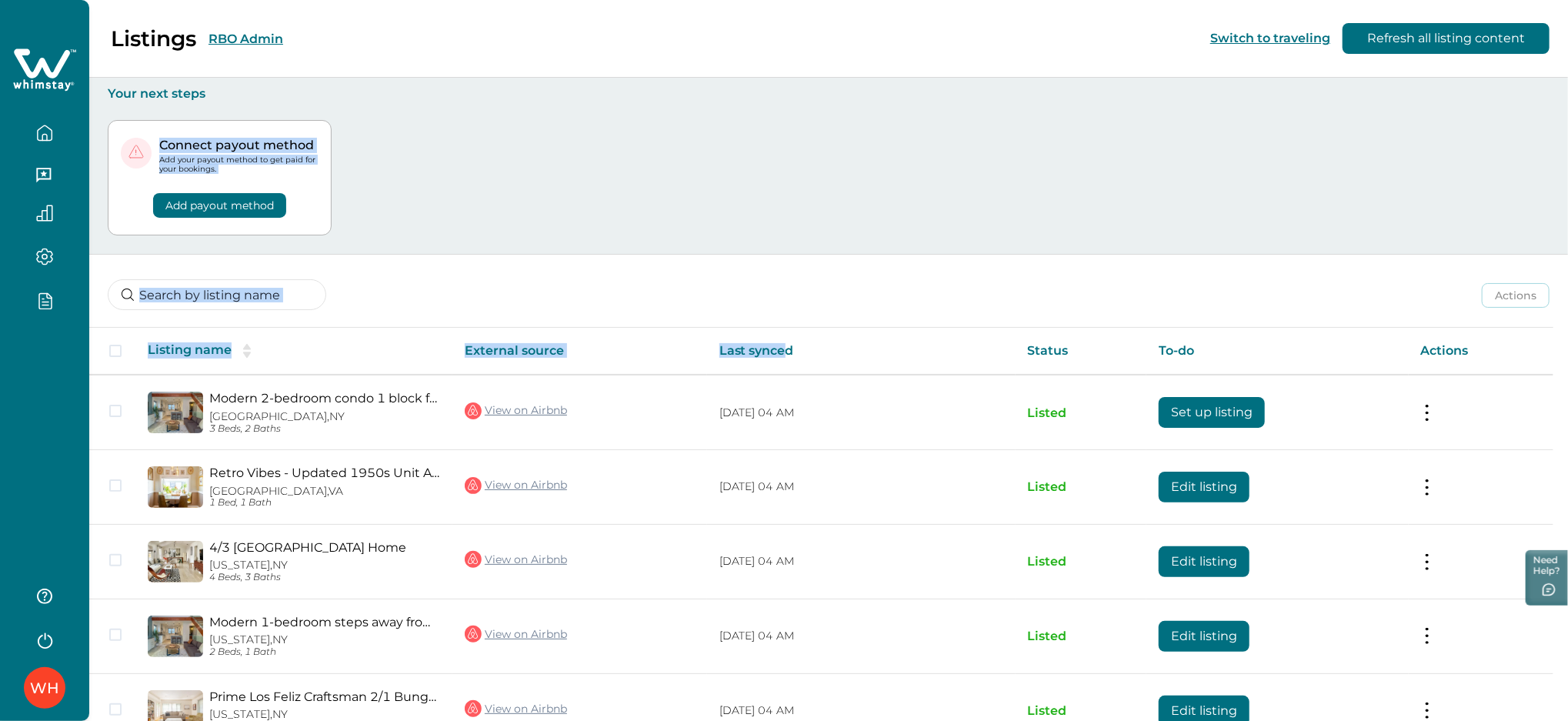
drag, startPoint x: 787, startPoint y: 319, endPoint x: 1574, endPoint y: -16, distance: 855.3
click at [1568, 0] on html "Skip to Content WH Listings RBO Admin Switch to traveling Refresh all listing c…" at bounding box center [784, 360] width 1568 height 721
click at [1372, 40] on button "Refresh all listing content" at bounding box center [1446, 38] width 207 height 30
click at [827, 176] on div "Connect payout method Add your payout method to get paid for your bookings. Add…" at bounding box center [829, 178] width 1442 height 153
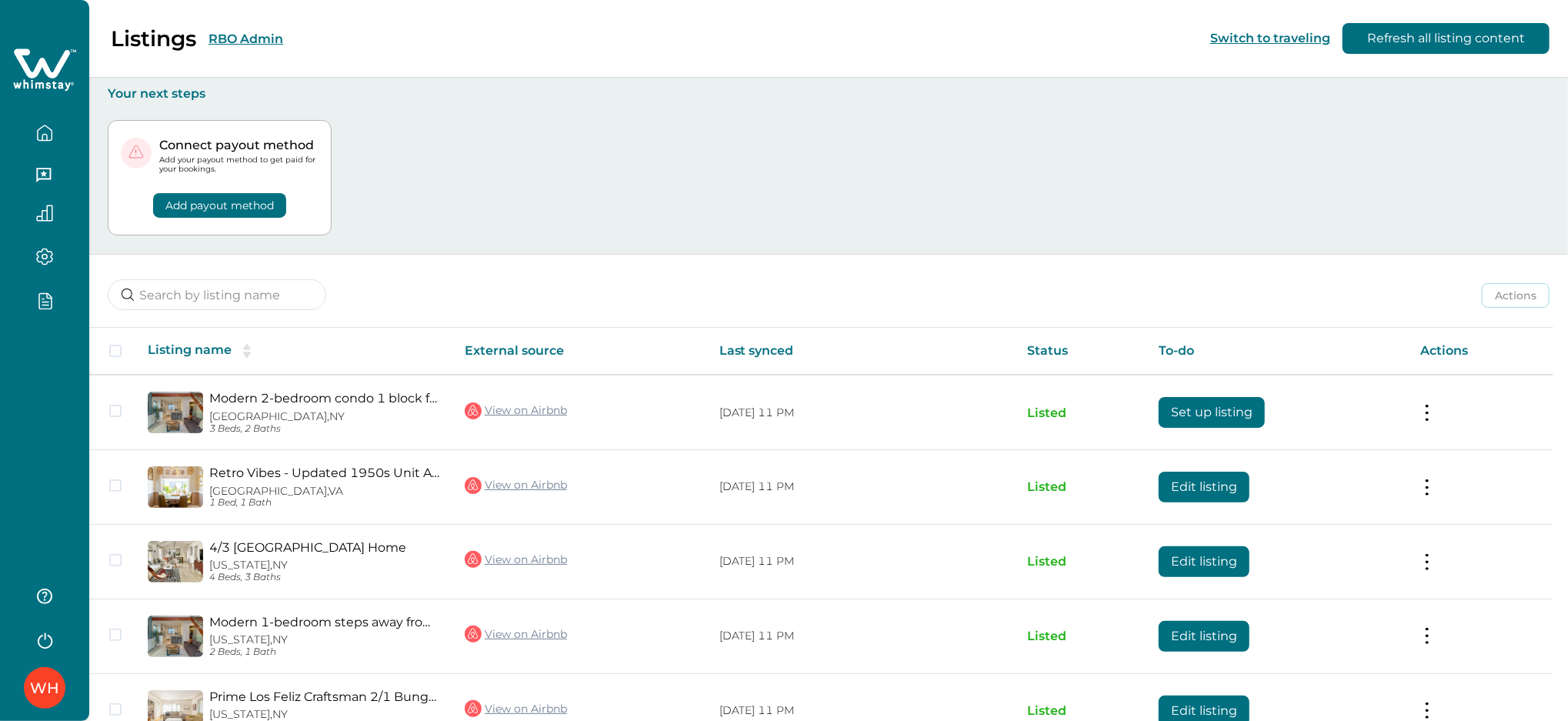
scroll to position [91, 0]
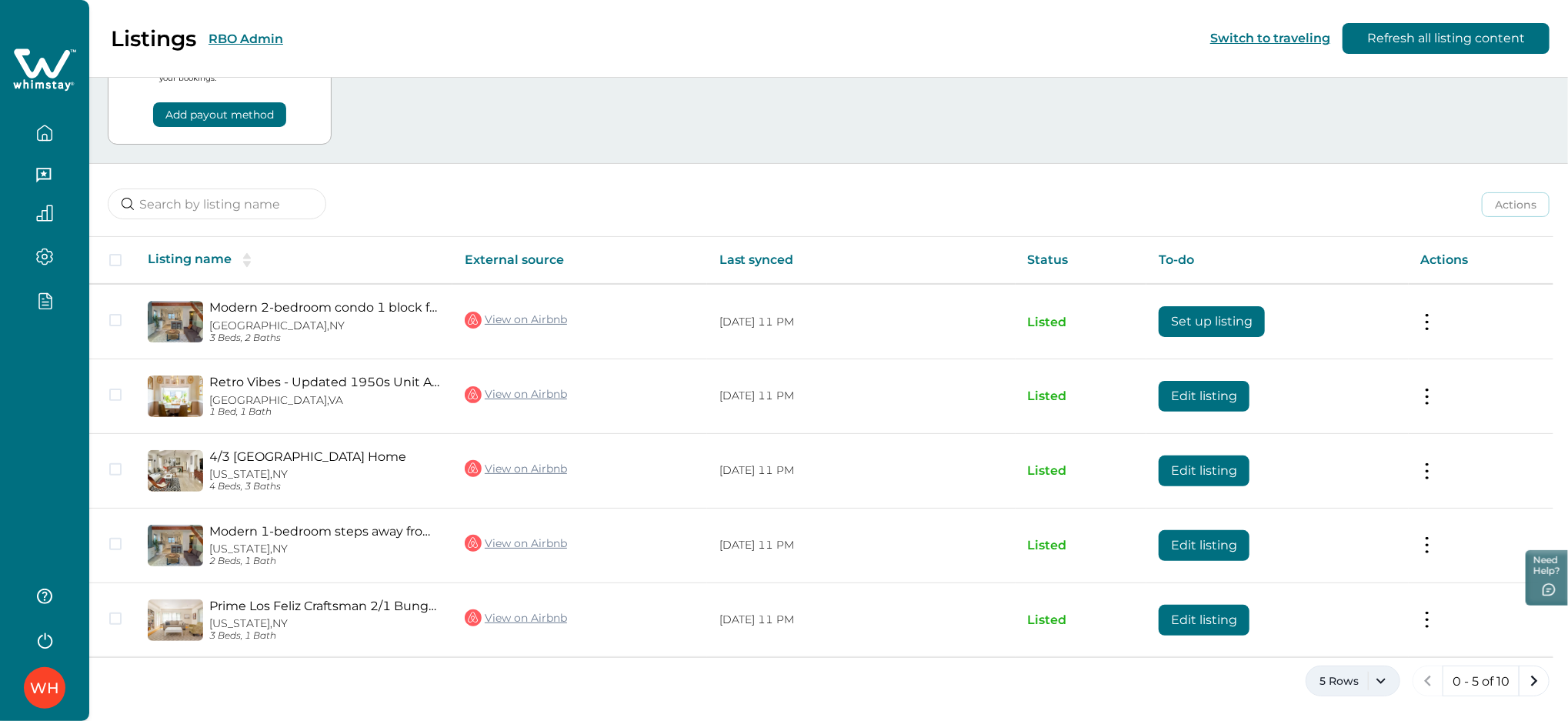
click at [1381, 685] on button "5 Rows" at bounding box center [1353, 680] width 95 height 30
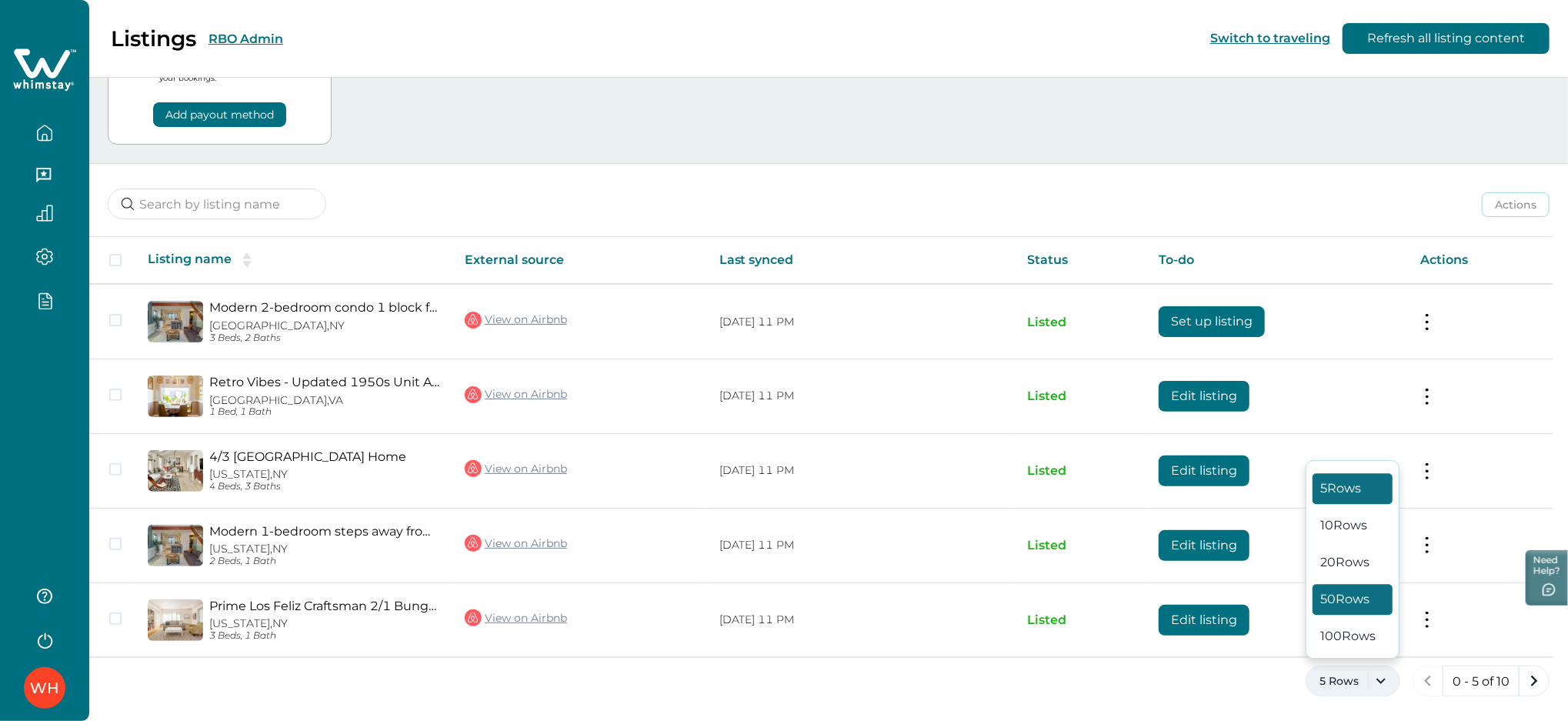
click at [1340, 607] on button "50 Rows" at bounding box center [1352, 599] width 80 height 30
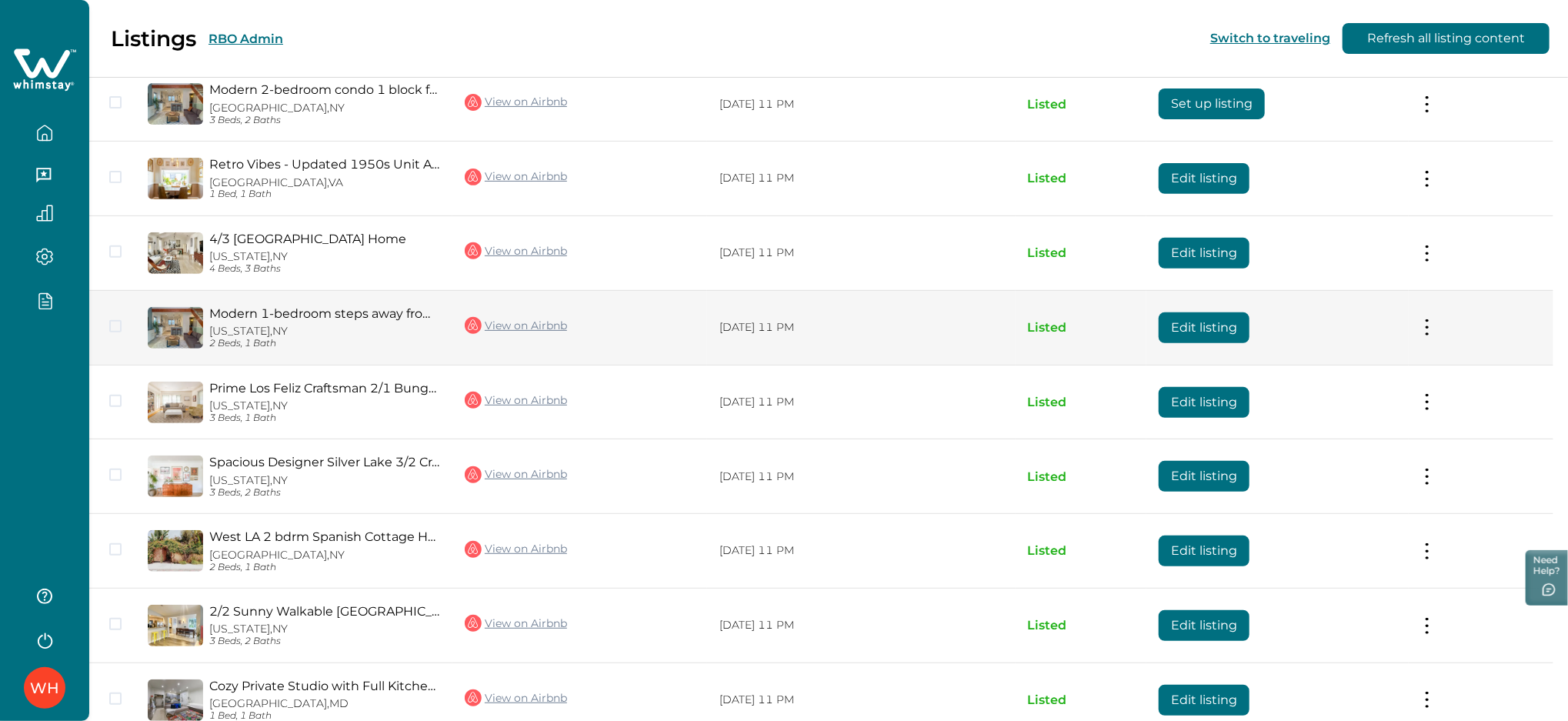
scroll to position [463, 0]
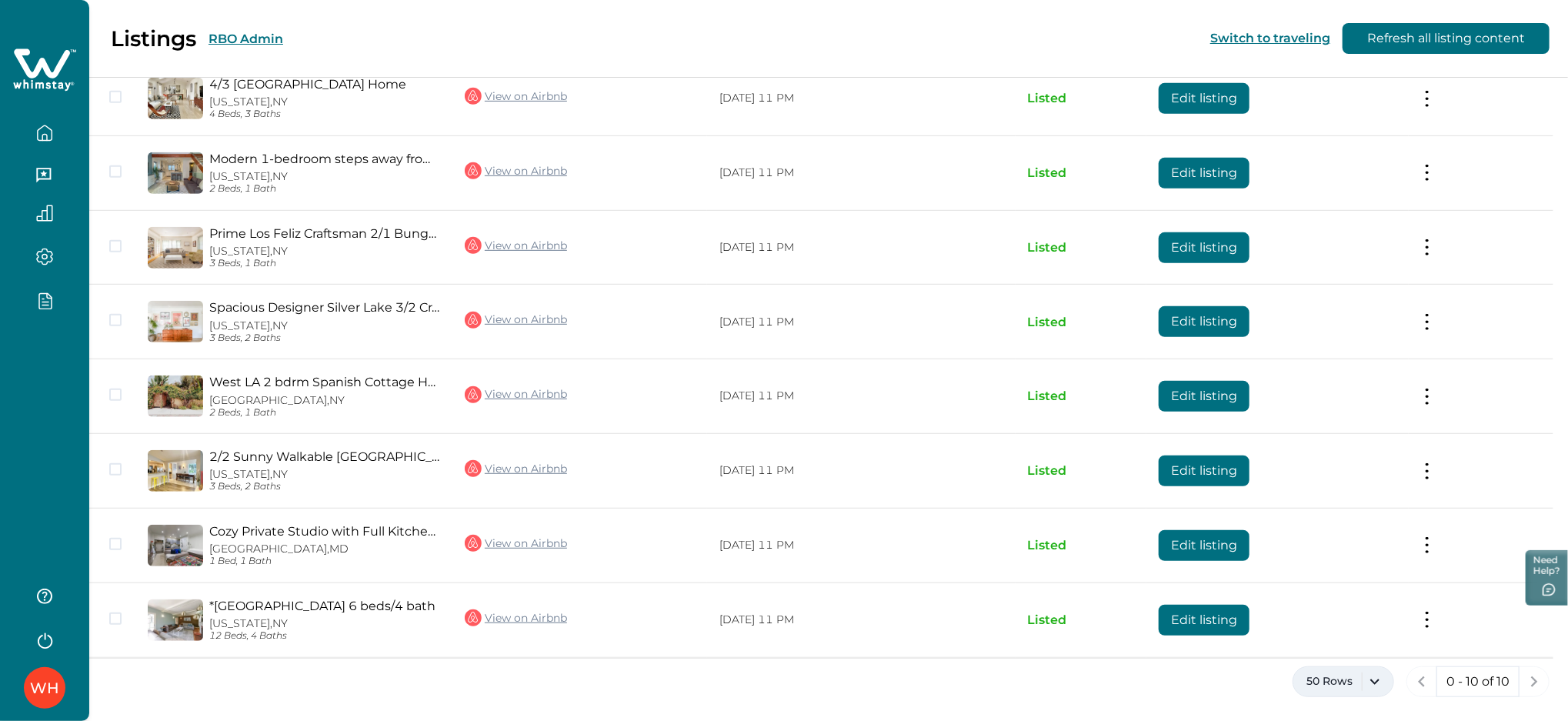
click at [1342, 690] on button "50 Rows" at bounding box center [1342, 680] width 101 height 30
click at [1339, 657] on div "5 Rows 10 Rows 20 Rows 50 Rows 100 Rows" at bounding box center [1343, 561] width 101 height 199
drag, startPoint x: 1339, startPoint y: 654, endPoint x: 1339, endPoint y: 645, distance: 9.0
click at [1339, 646] on div "5 Rows 10 Rows 20 Rows 50 Rows 100 Rows" at bounding box center [1343, 561] width 101 height 199
click at [1339, 645] on button "100 Rows" at bounding box center [1343, 637] width 87 height 30
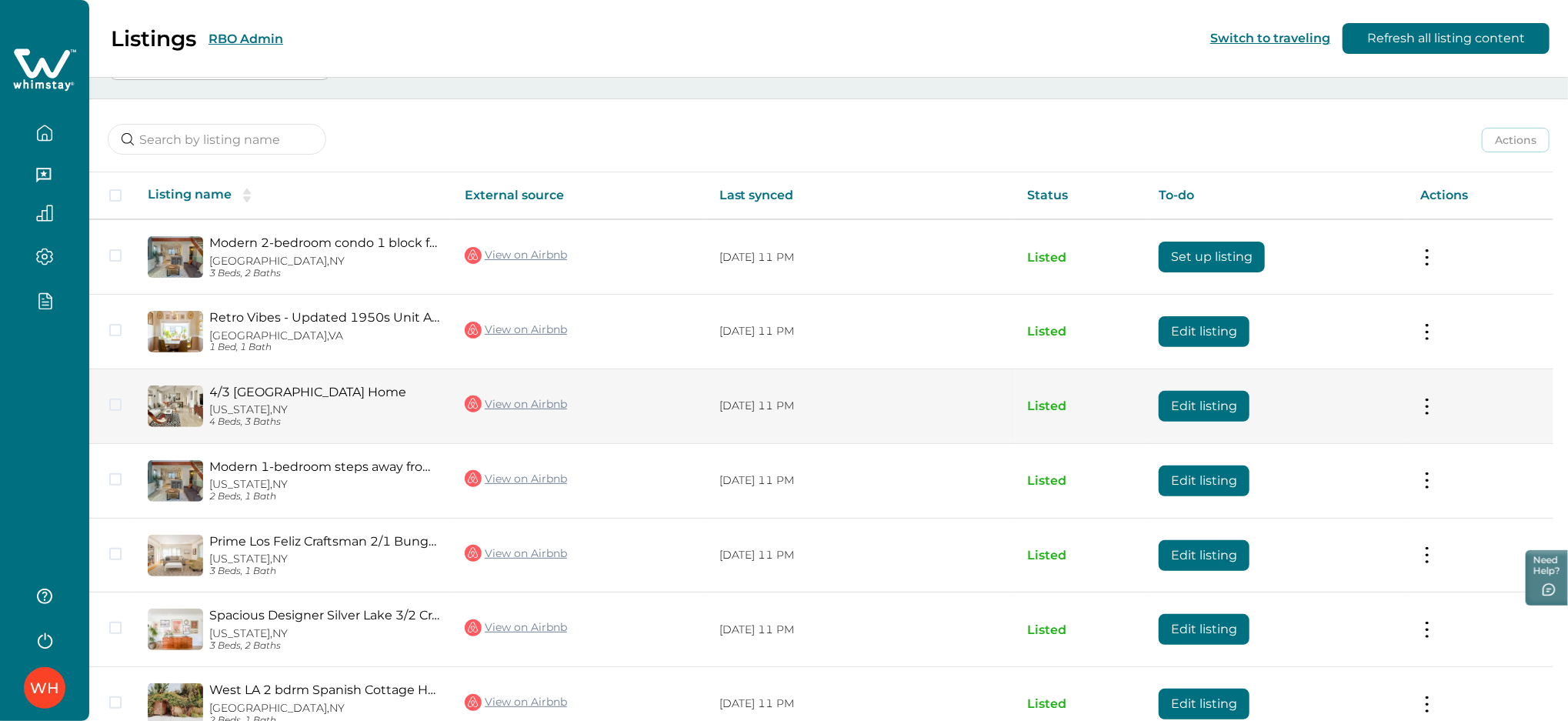
scroll to position [463, 0]
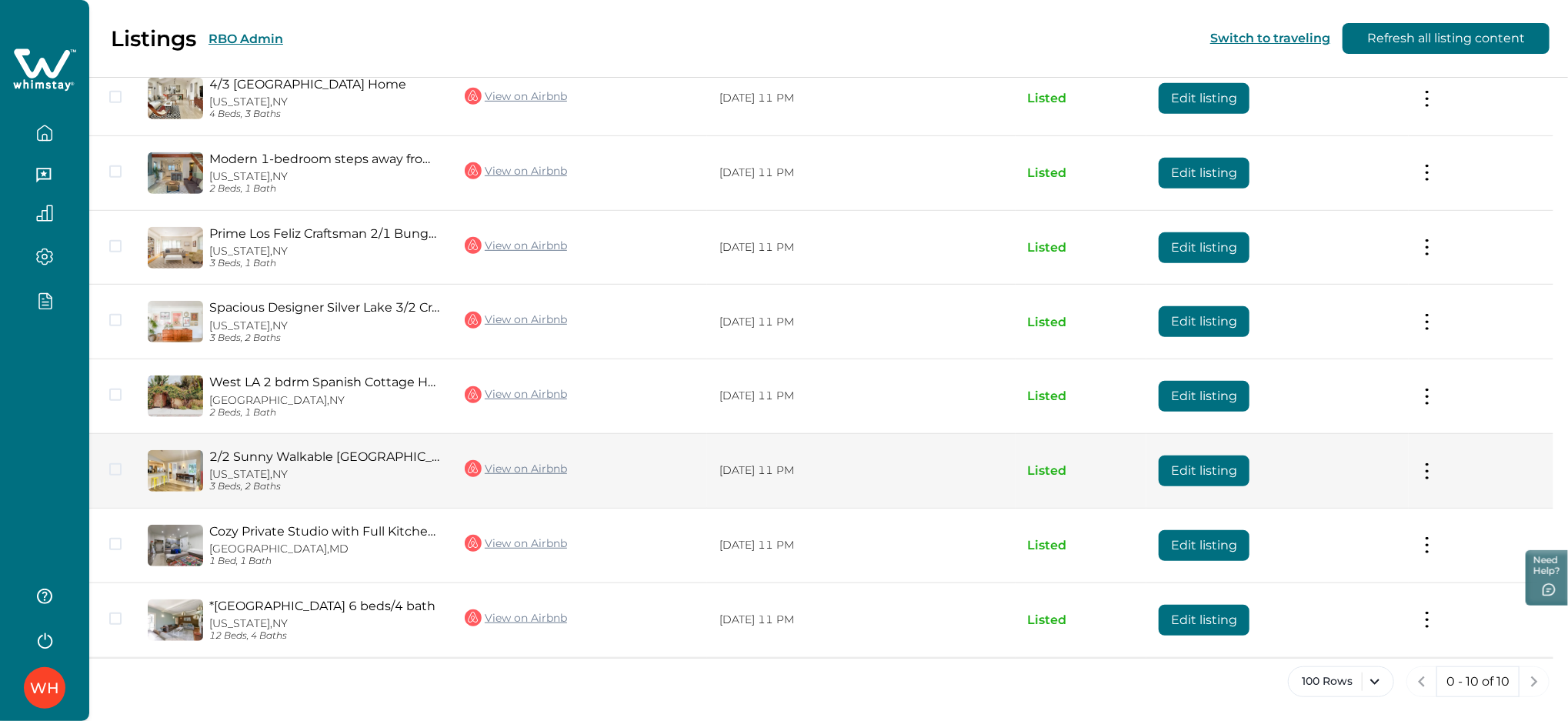
click at [1178, 463] on button "Edit listing" at bounding box center [1203, 471] width 91 height 30
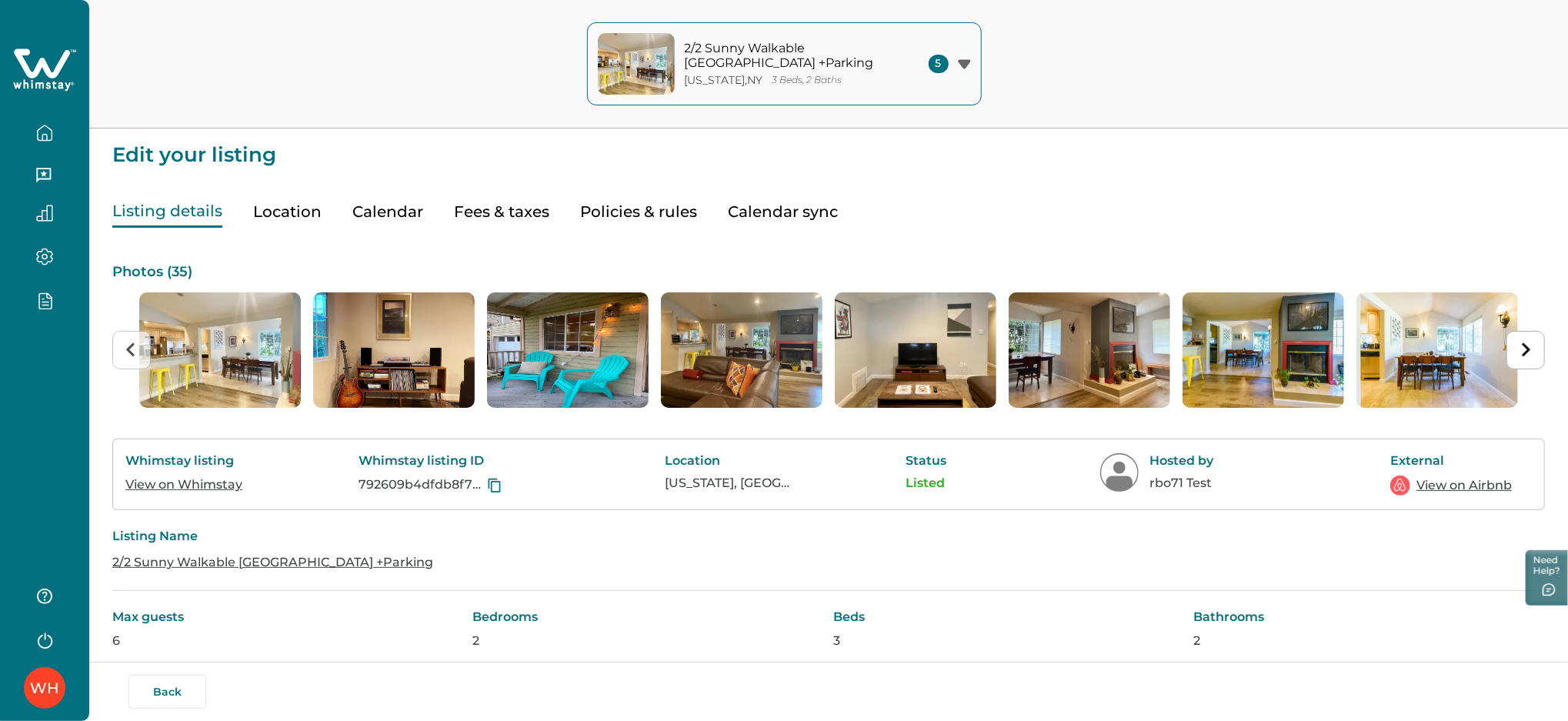
click at [543, 217] on button "Fees & taxes" at bounding box center [502, 212] width 96 height 31
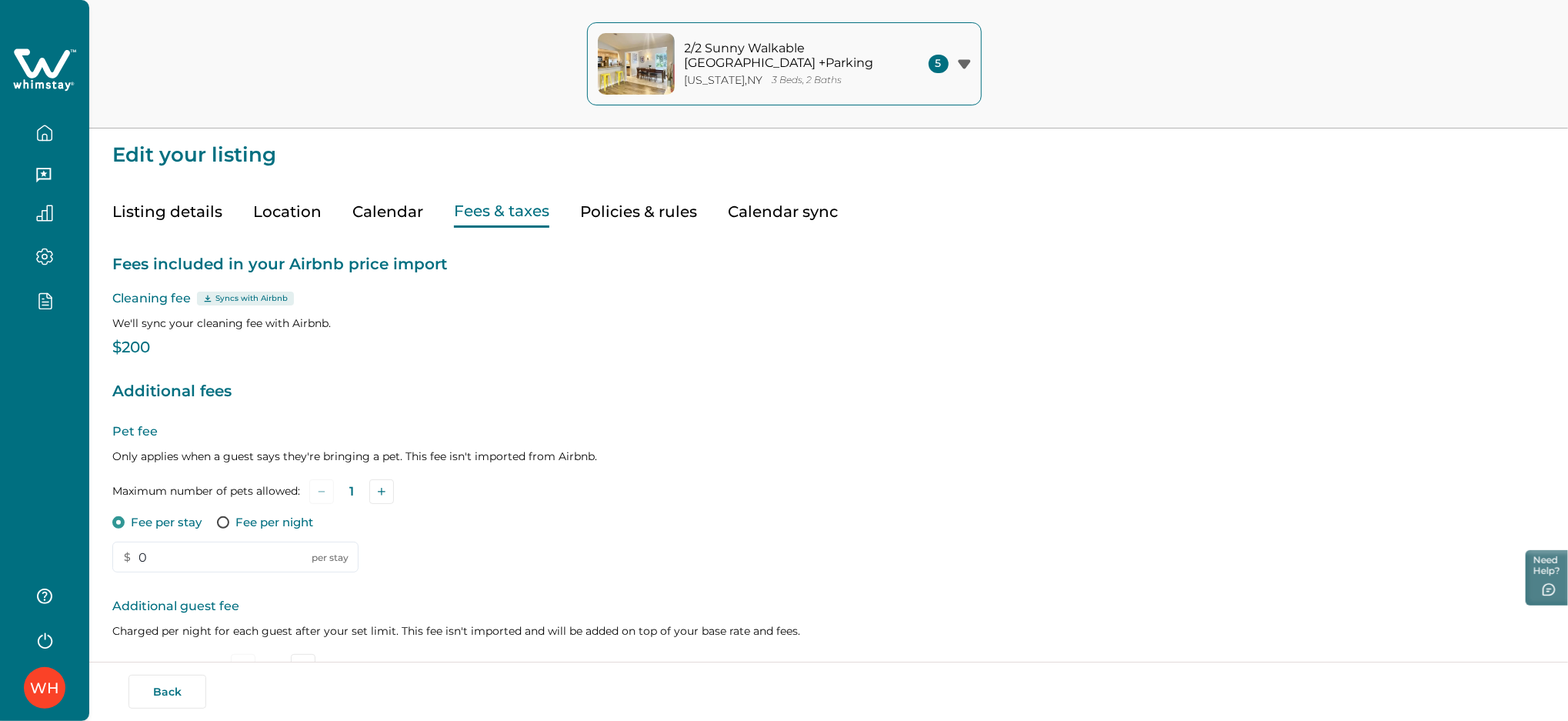
type input "0"
click at [384, 217] on button "Calendar" at bounding box center [388, 212] width 71 height 31
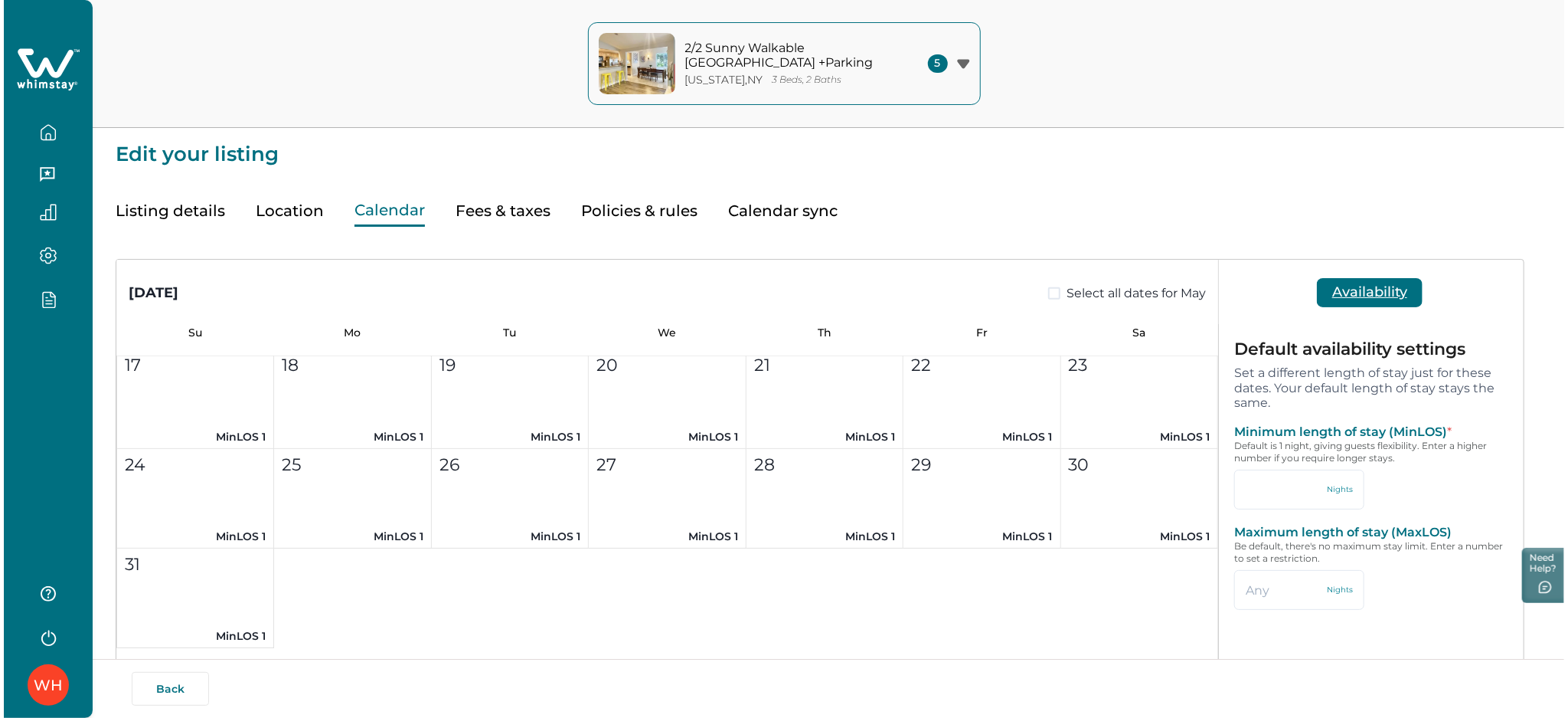
scroll to position [5699, 0]
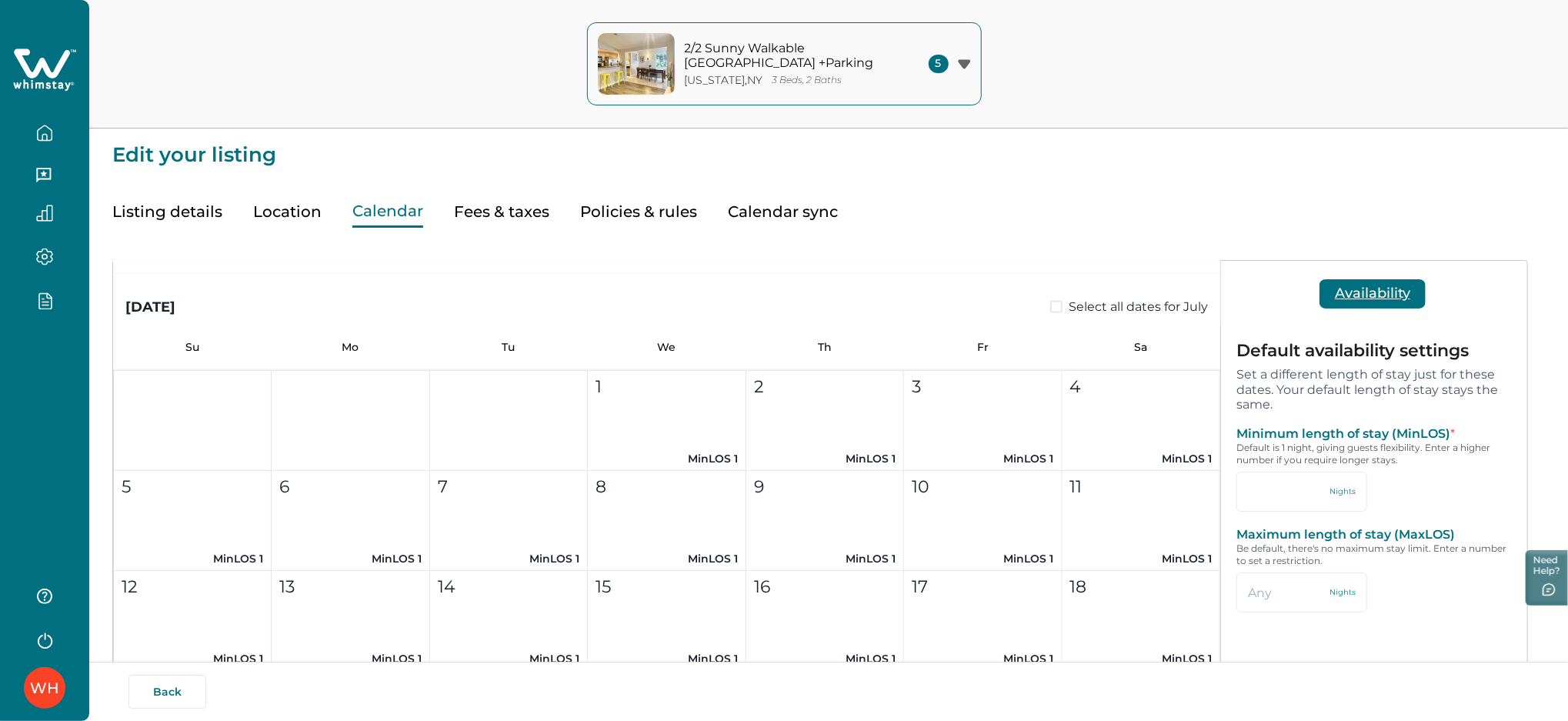
click at [32, 74] on icon at bounding box center [41, 64] width 56 height 29
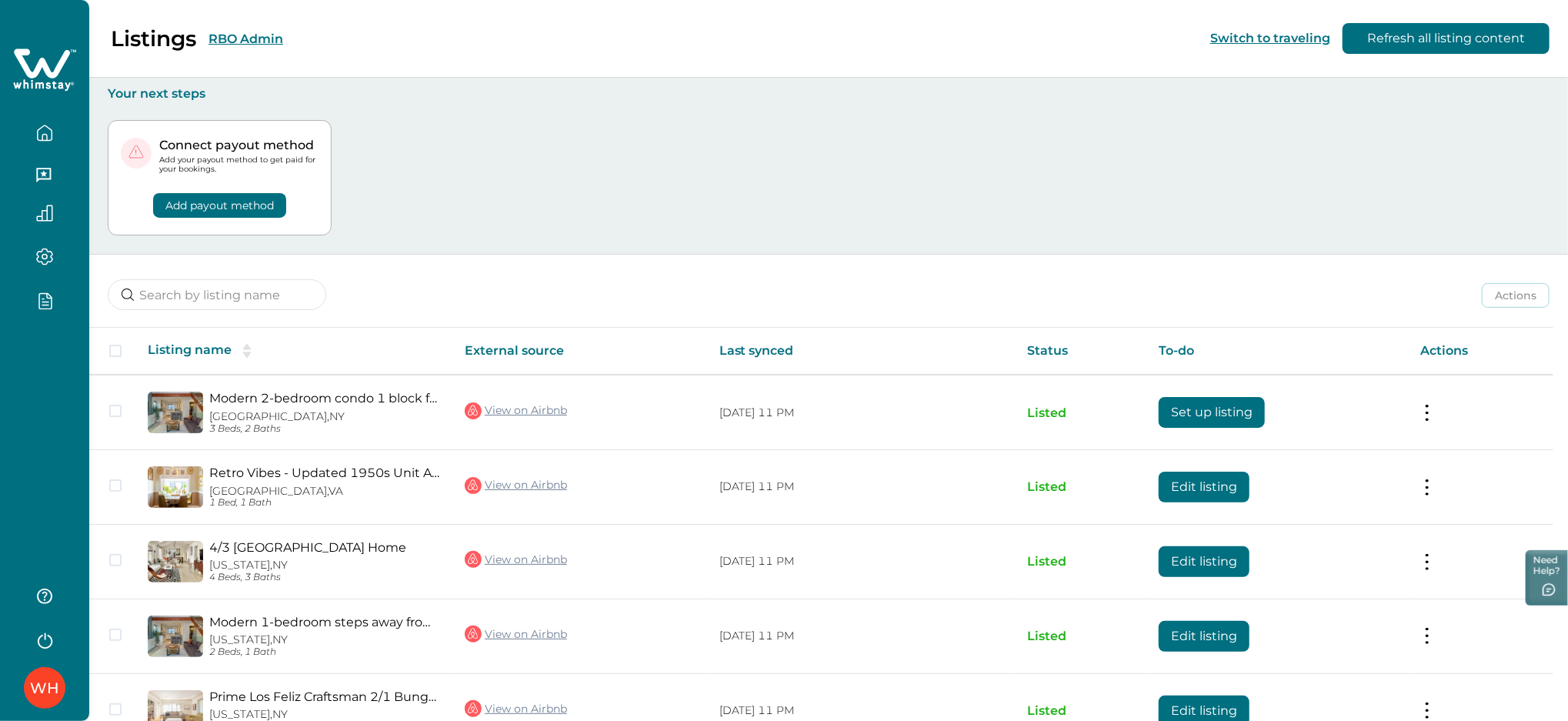
click at [250, 35] on button "RBO Admin" at bounding box center [245, 39] width 75 height 15
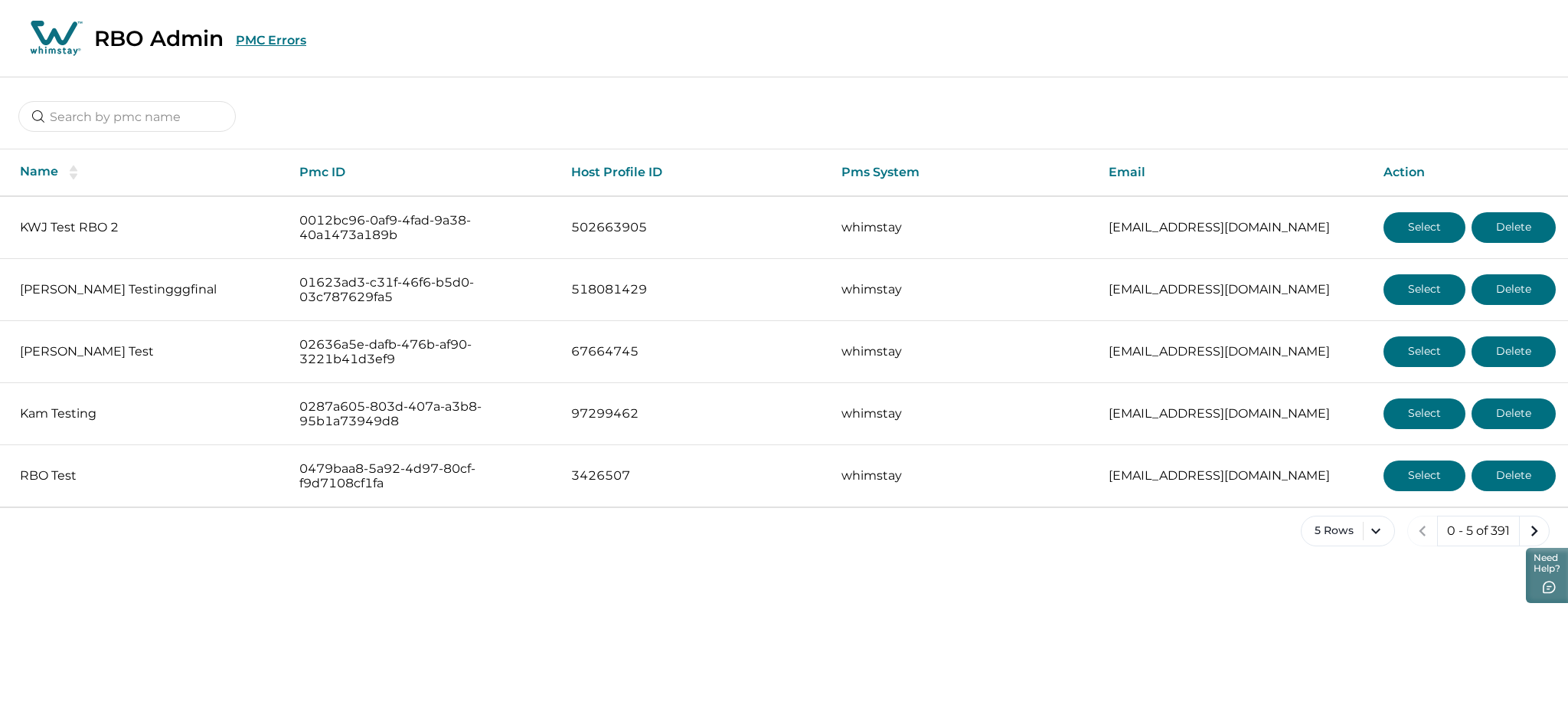
click at [263, 41] on button "PMC Errors" at bounding box center [270, 40] width 71 height 15
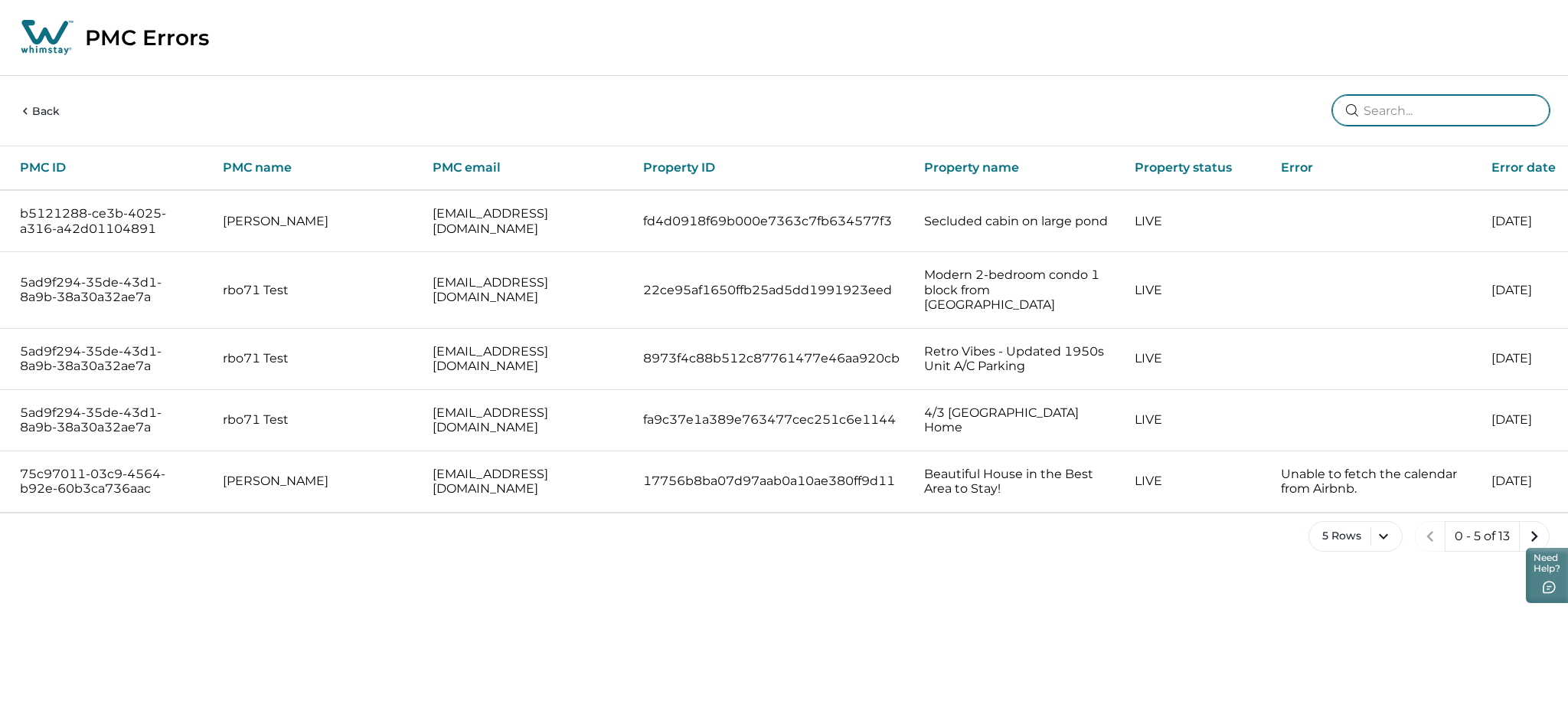
click at [1438, 108] on input at bounding box center [1441, 110] width 217 height 30
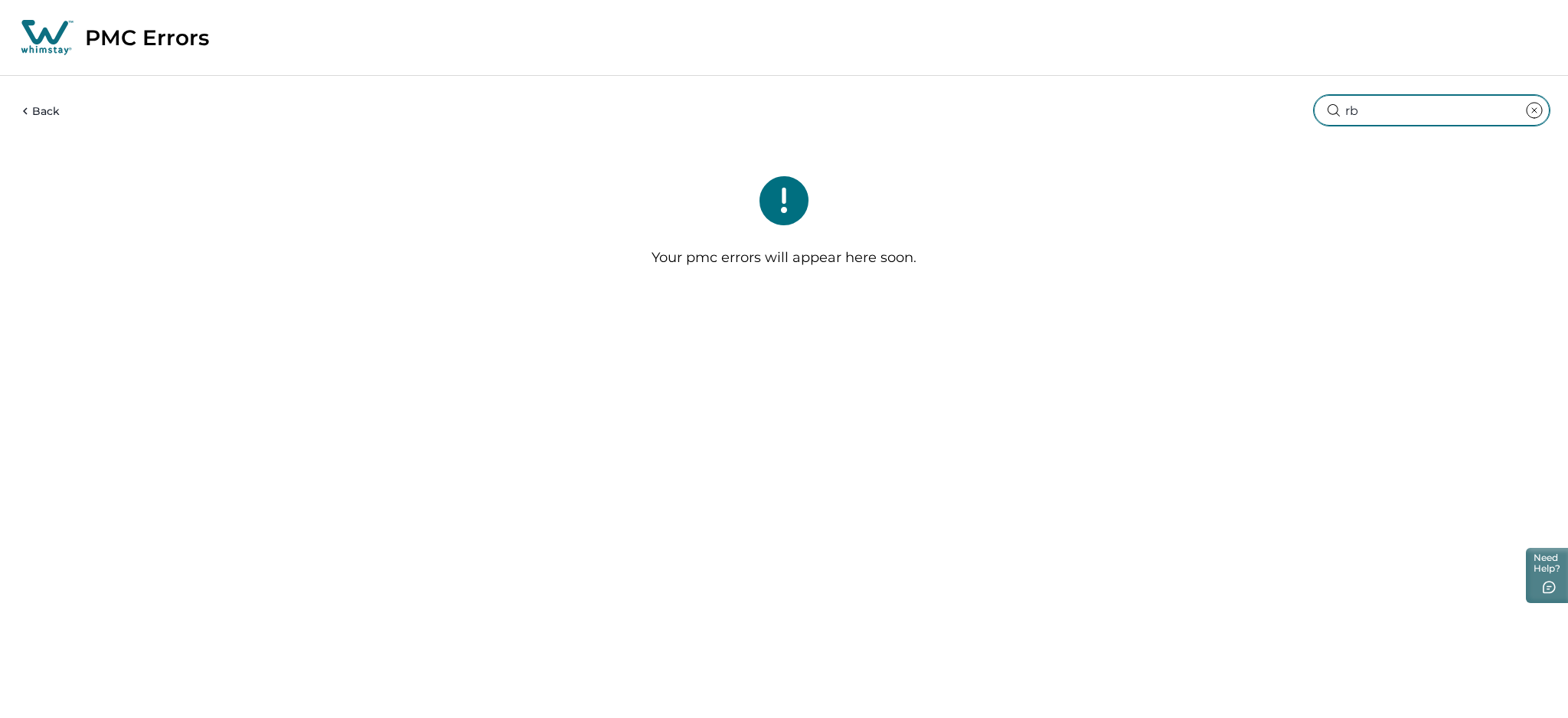
type input "r"
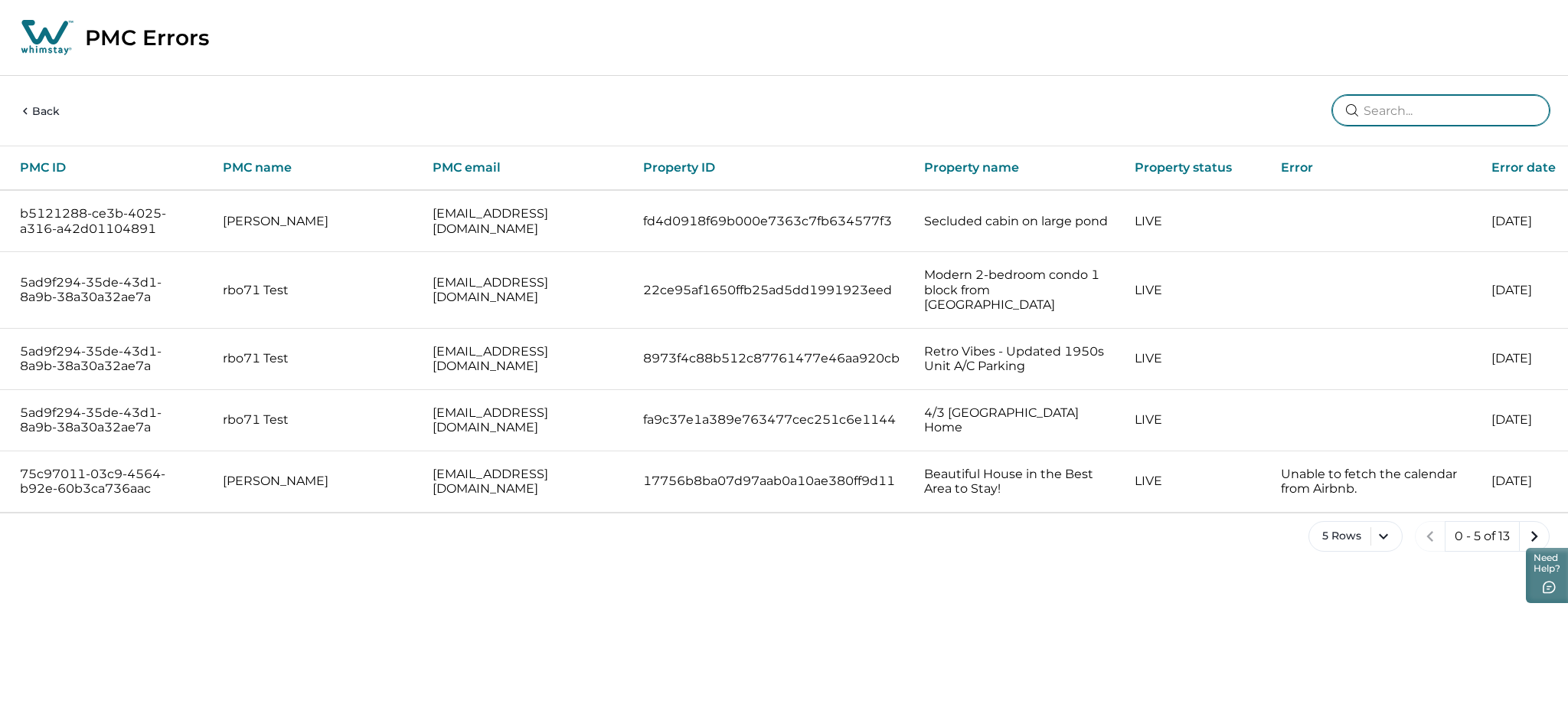
click at [1453, 115] on input at bounding box center [1441, 110] width 217 height 30
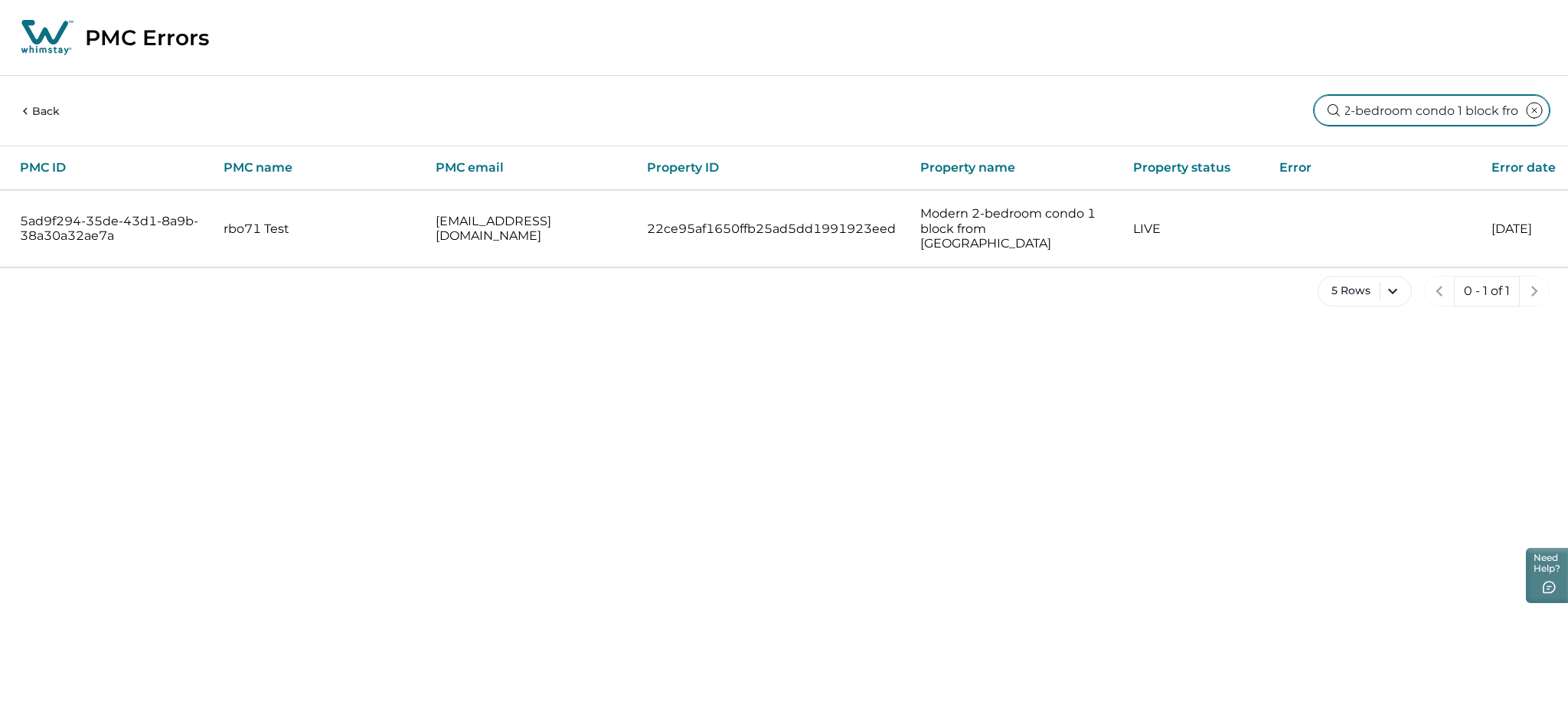
type input "Modern 2-bedroom condo 1 block fro"
click at [1540, 110] on icon "clear input" at bounding box center [1534, 110] width 18 height 18
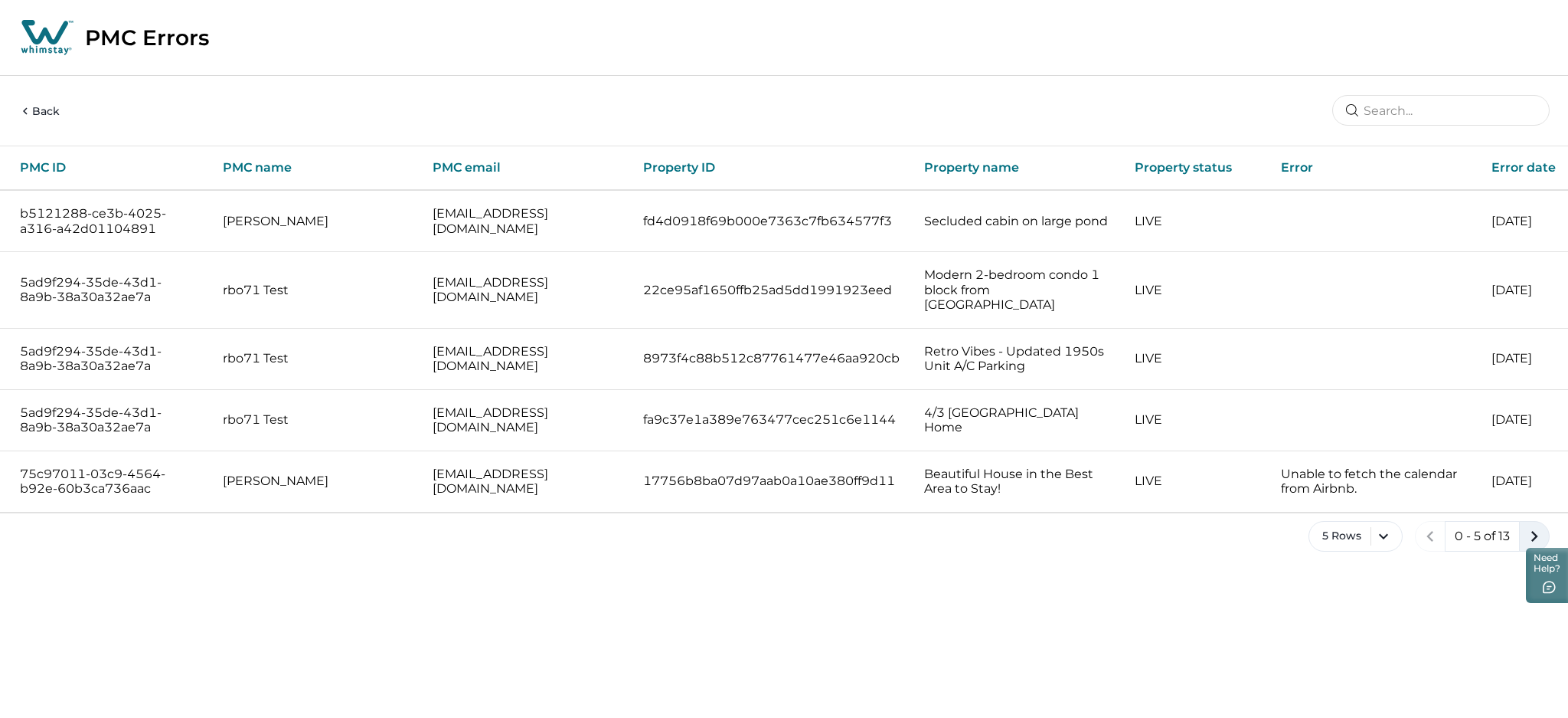
click at [1532, 525] on icon "next page" at bounding box center [1533, 536] width 21 height 21
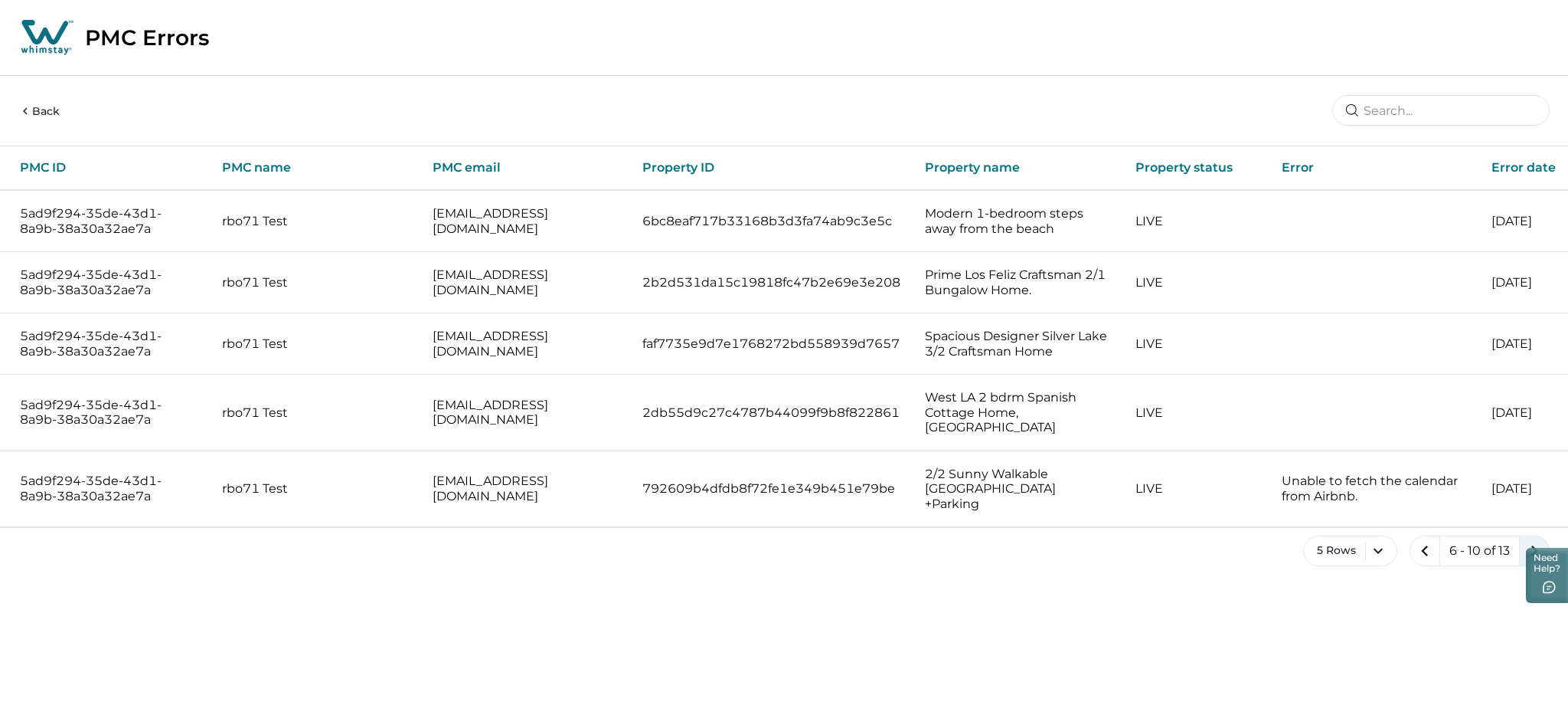
click at [1534, 540] on icon "next page" at bounding box center [1533, 550] width 21 height 21
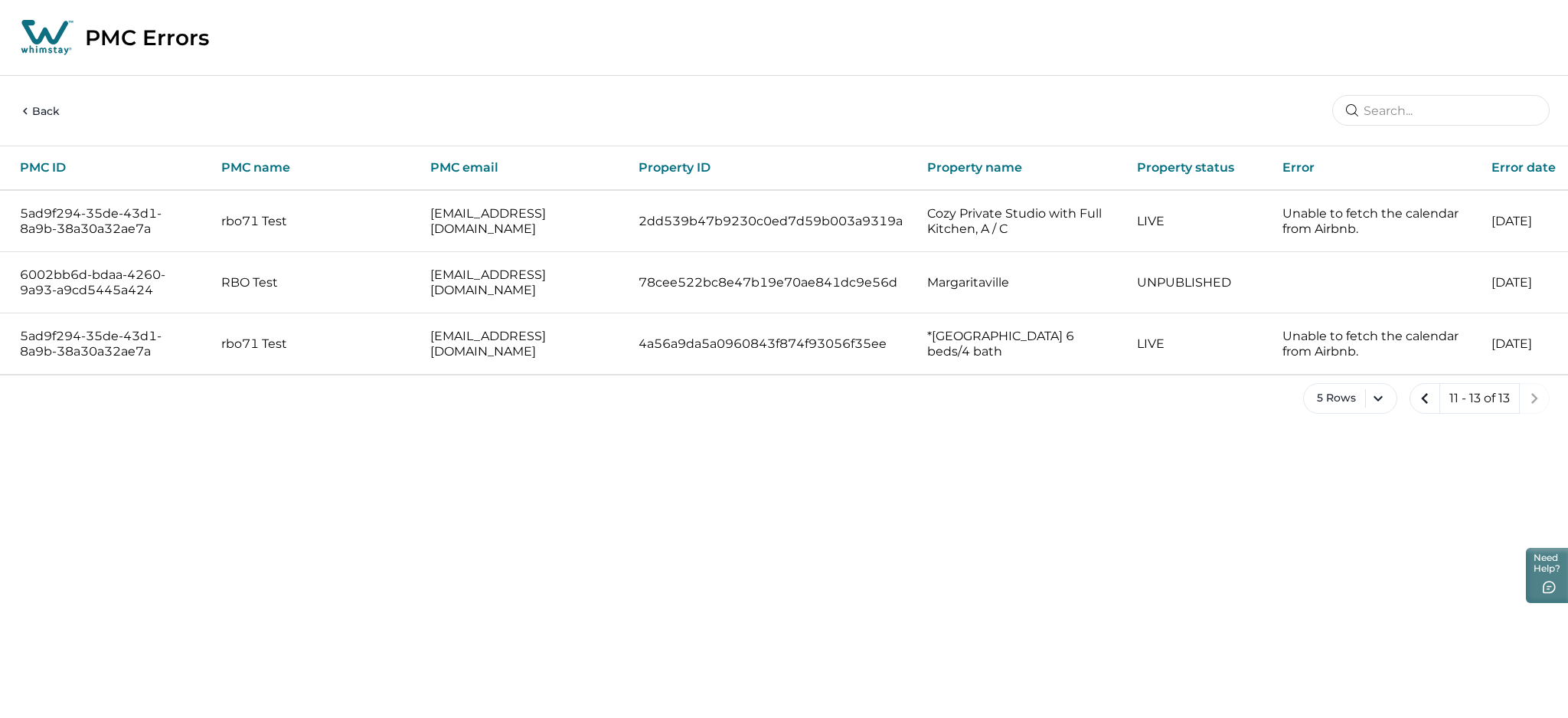
click at [32, 109] on button "Back" at bounding box center [38, 112] width 41 height 17
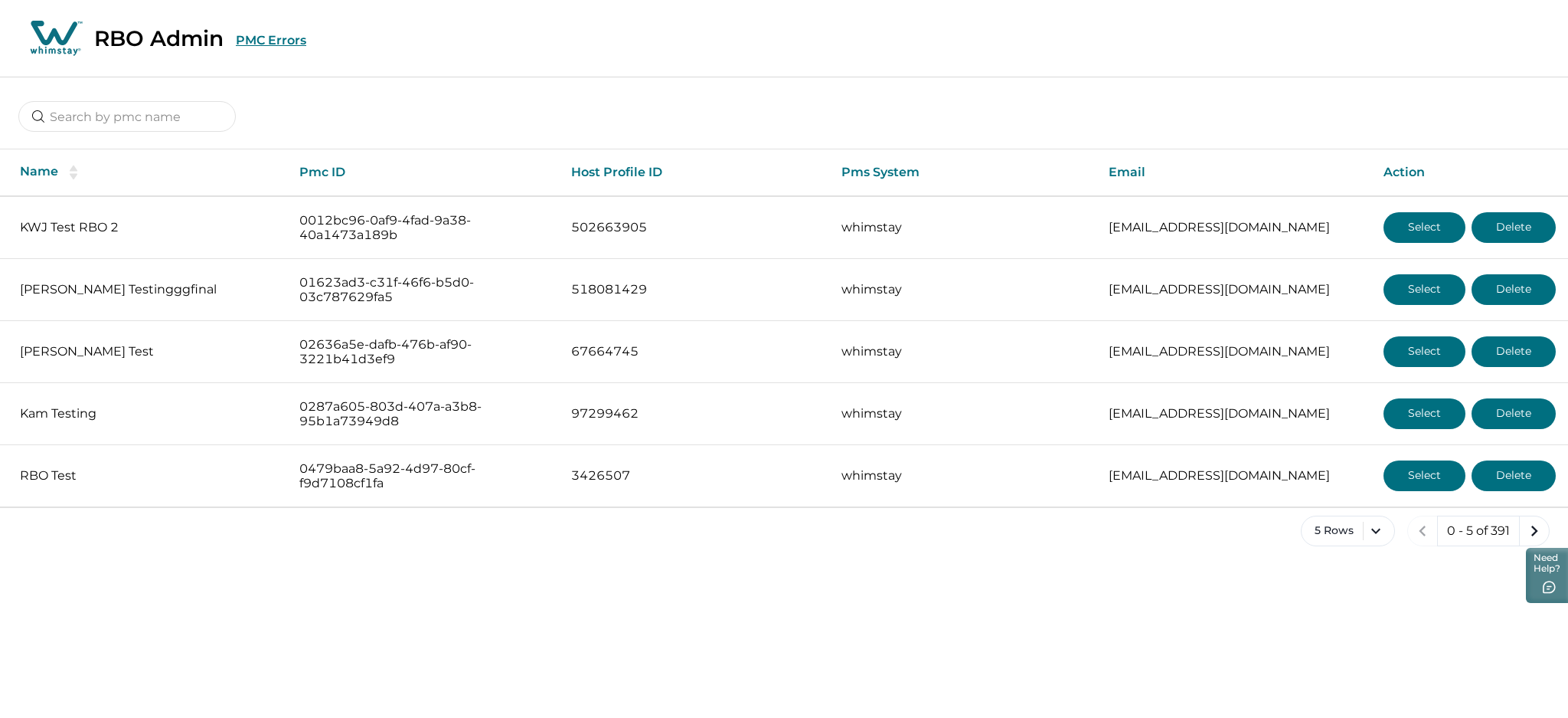
click at [279, 37] on button "PMC Errors" at bounding box center [270, 40] width 71 height 15
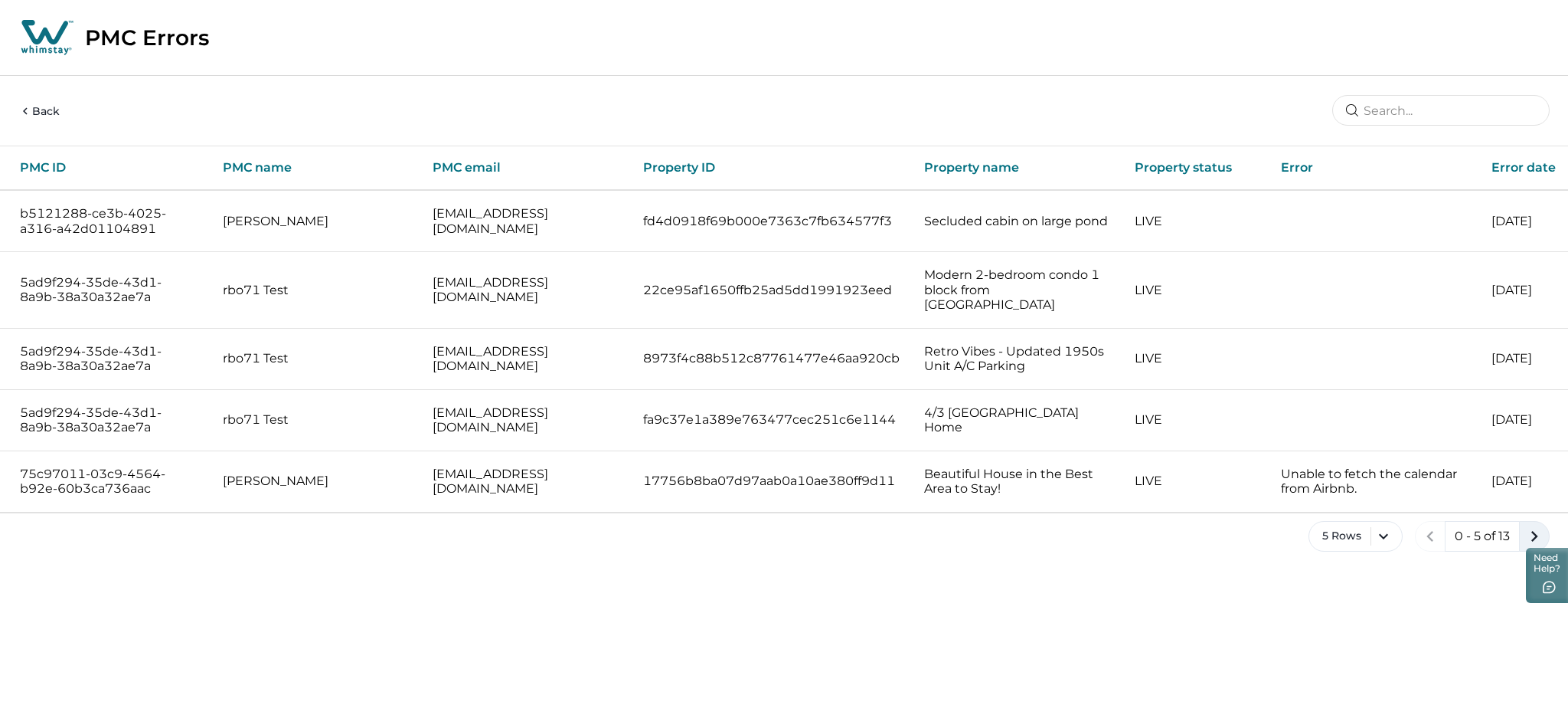
click at [1533, 527] on icon "next page" at bounding box center [1533, 536] width 21 height 21
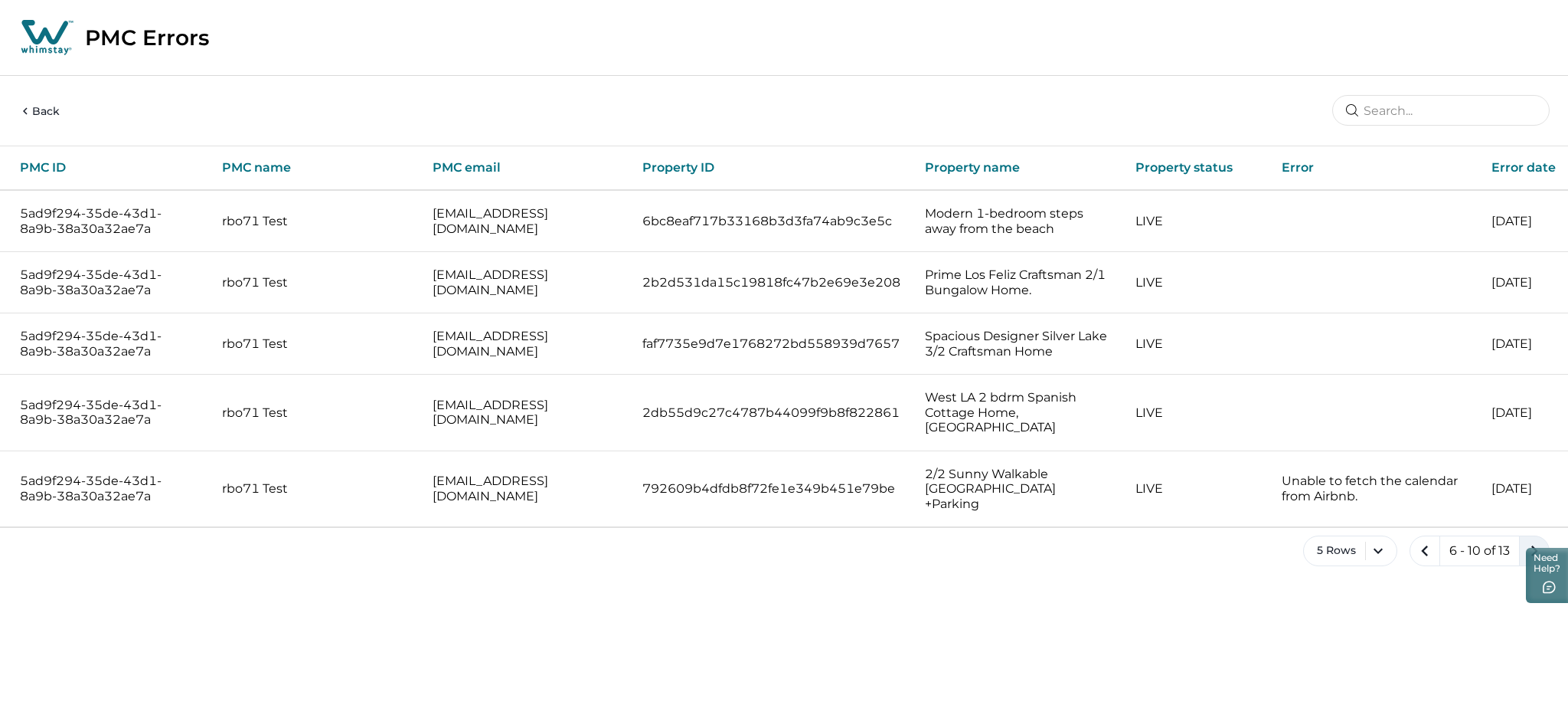
click at [1533, 540] on icon "next page" at bounding box center [1533, 550] width 21 height 21
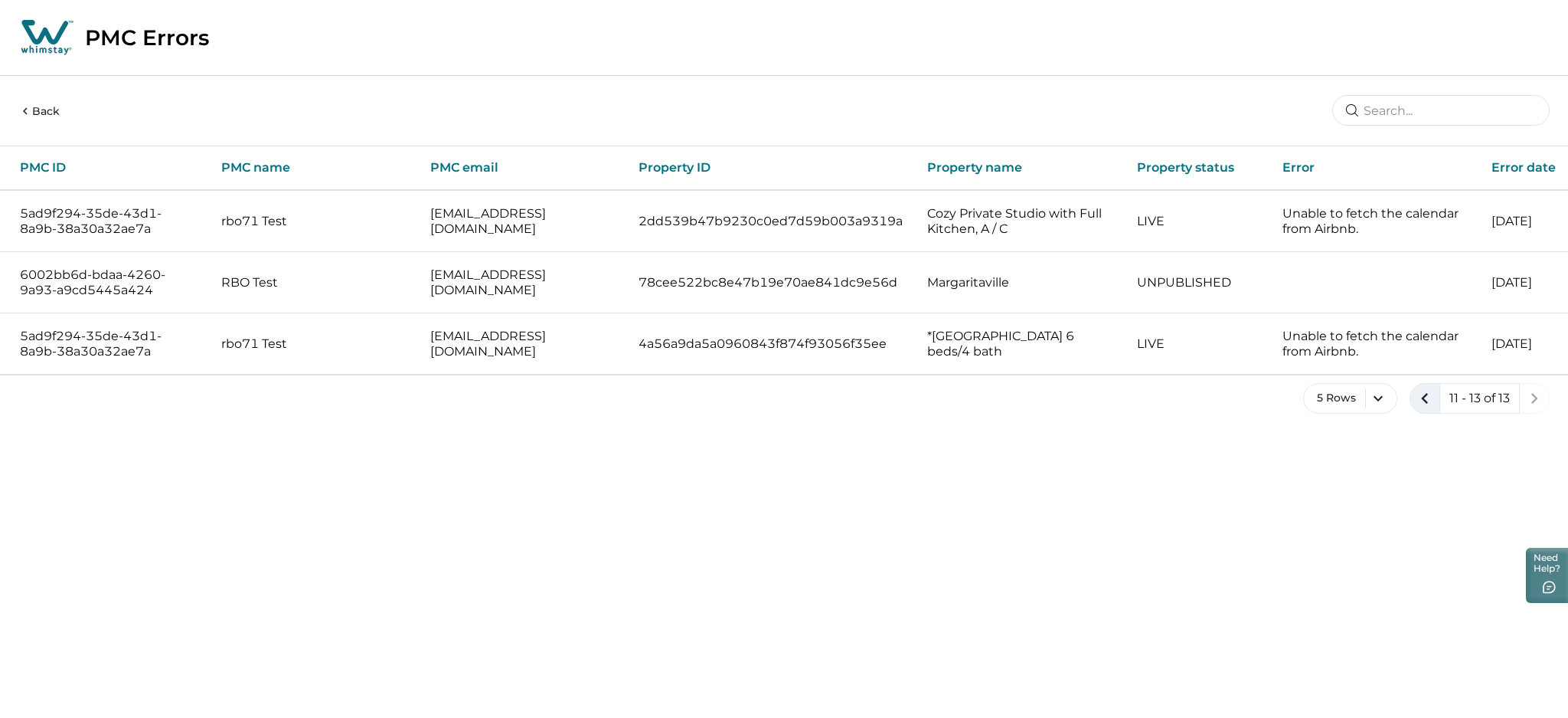
click at [1426, 392] on icon "previous page" at bounding box center [1424, 398] width 21 height 21
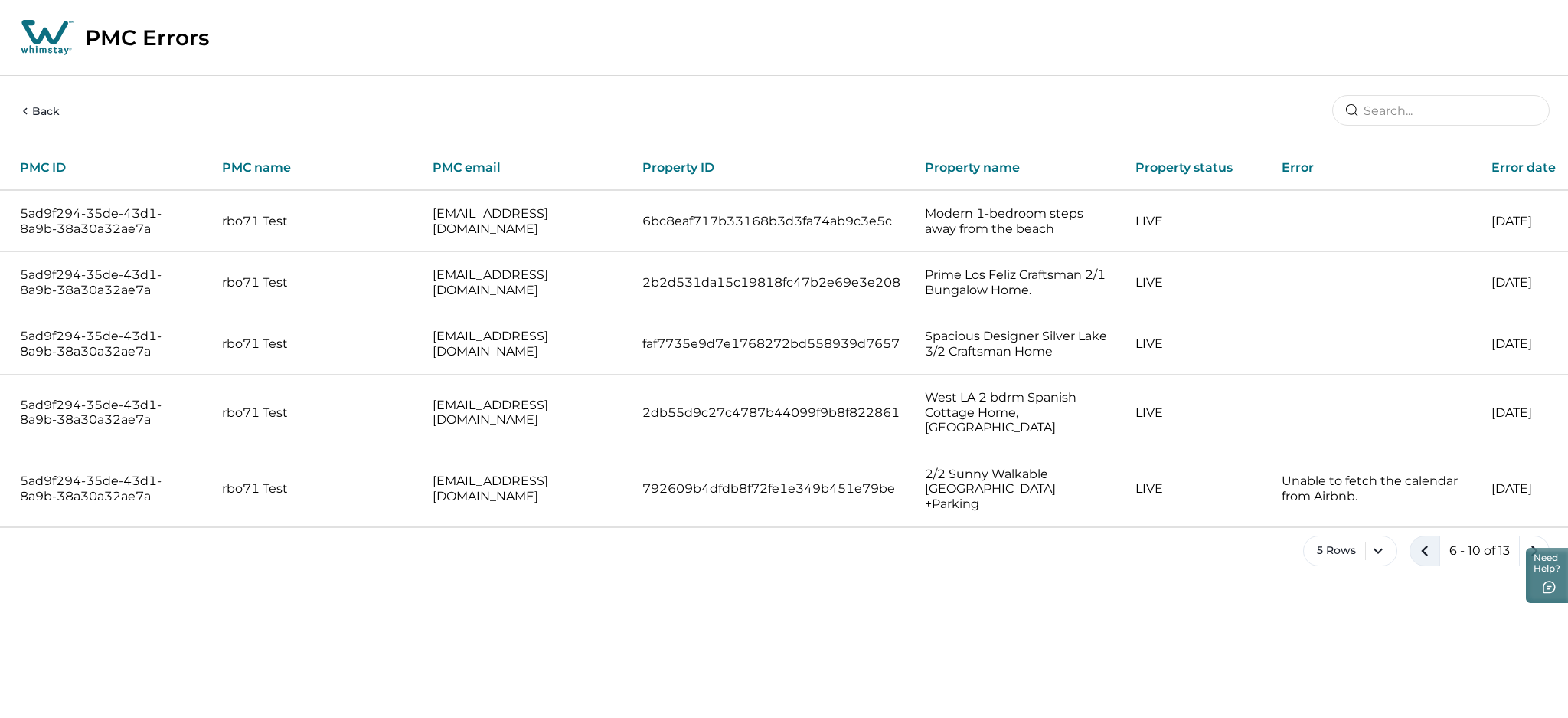
click at [1421, 540] on icon "previous page" at bounding box center [1424, 550] width 21 height 21
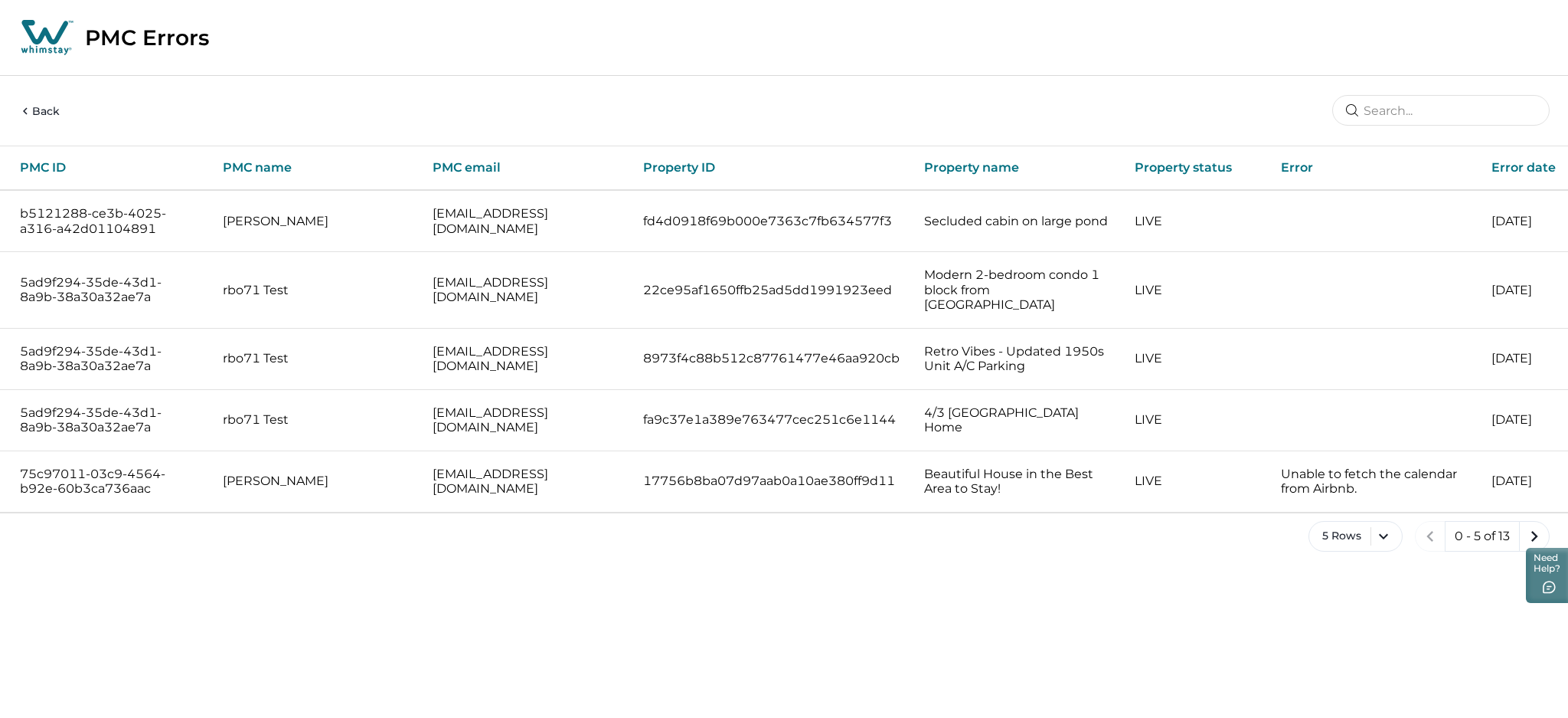
click at [41, 105] on button "Back" at bounding box center [38, 112] width 41 height 17
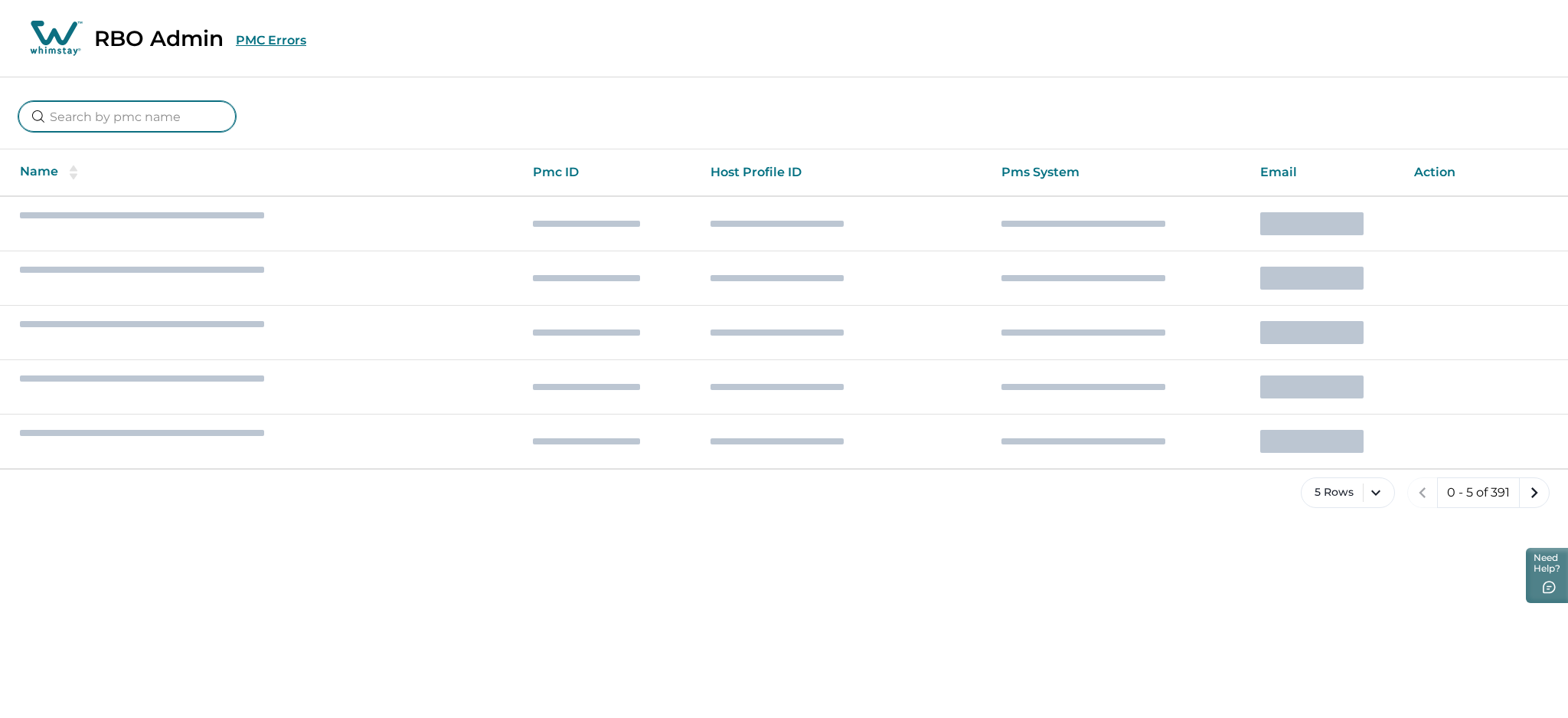
click at [153, 119] on input at bounding box center [126, 116] width 217 height 30
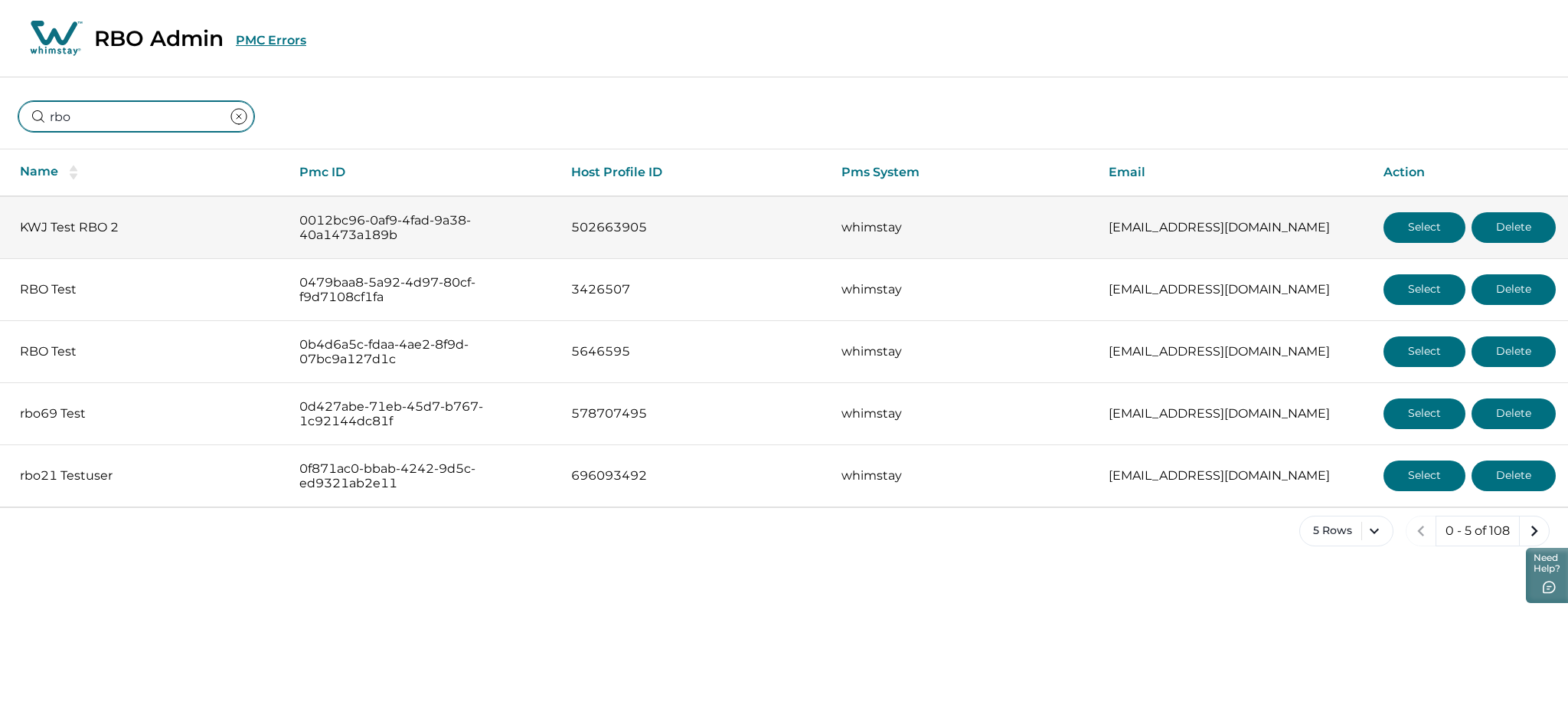
type input "rbo"
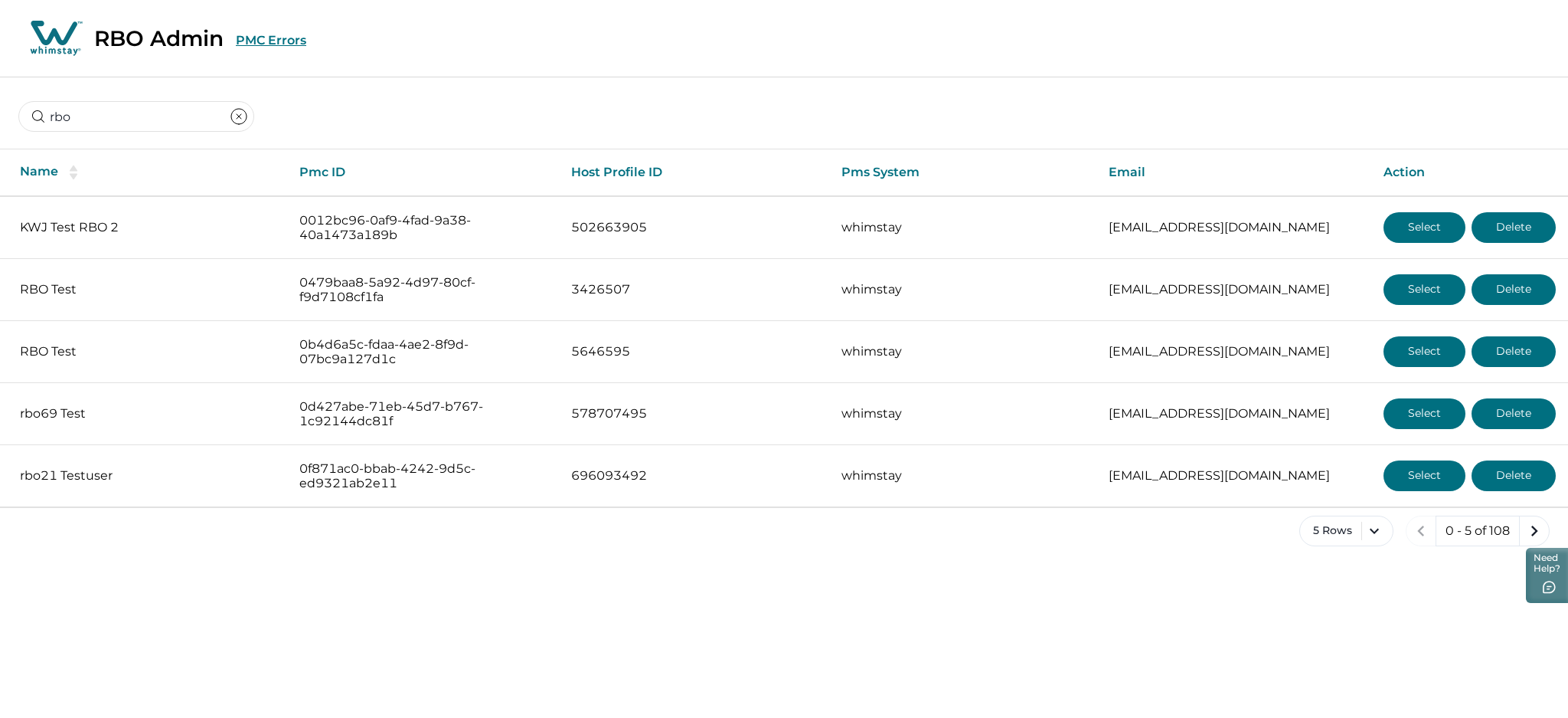
click at [230, 117] on icon "clear input" at bounding box center [239, 116] width 18 height 18
click at [175, 115] on input at bounding box center [126, 116] width 217 height 30
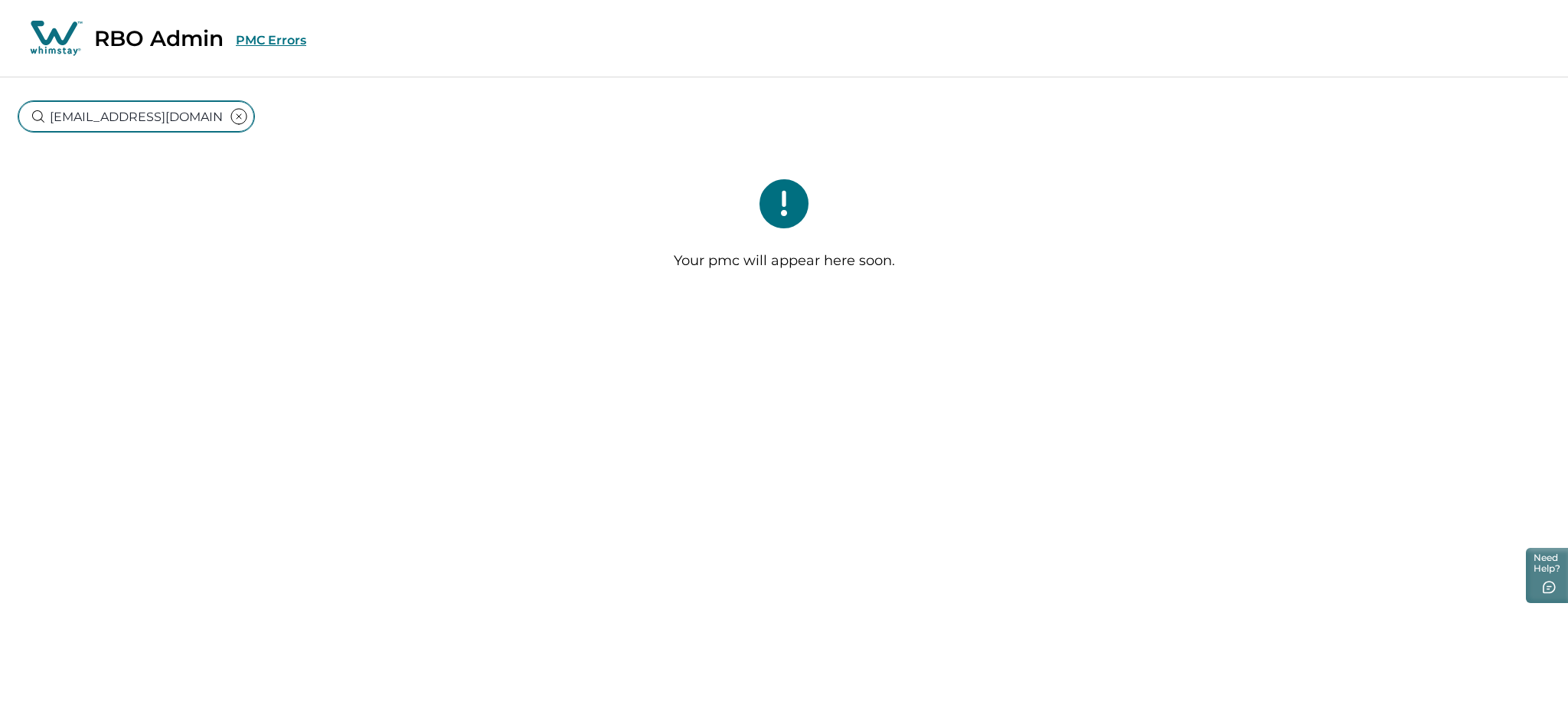
type input "[EMAIL_ADDRESS][DOMAIN_NAME]"
click at [263, 36] on button "PMC Errors" at bounding box center [270, 40] width 71 height 15
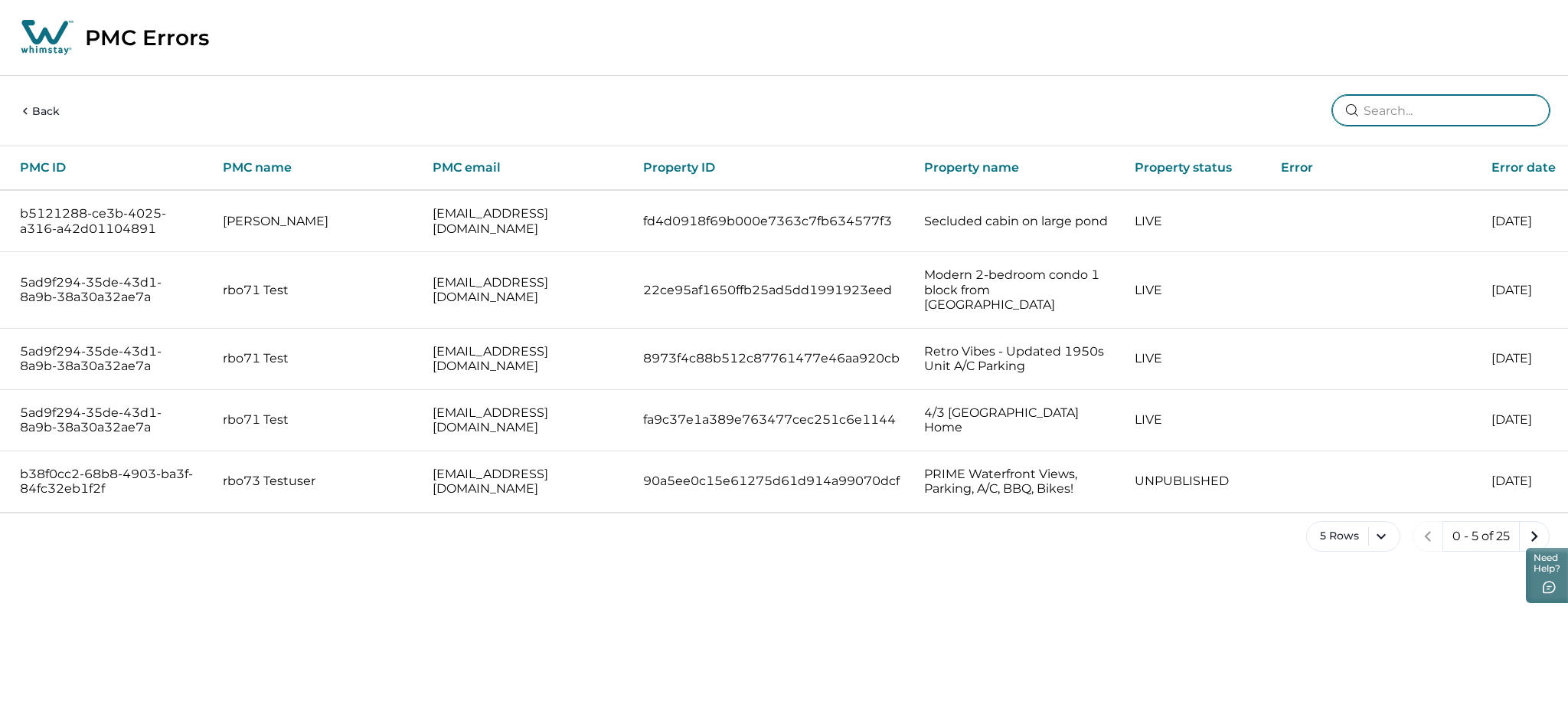
click at [1413, 116] on input at bounding box center [1441, 110] width 217 height 30
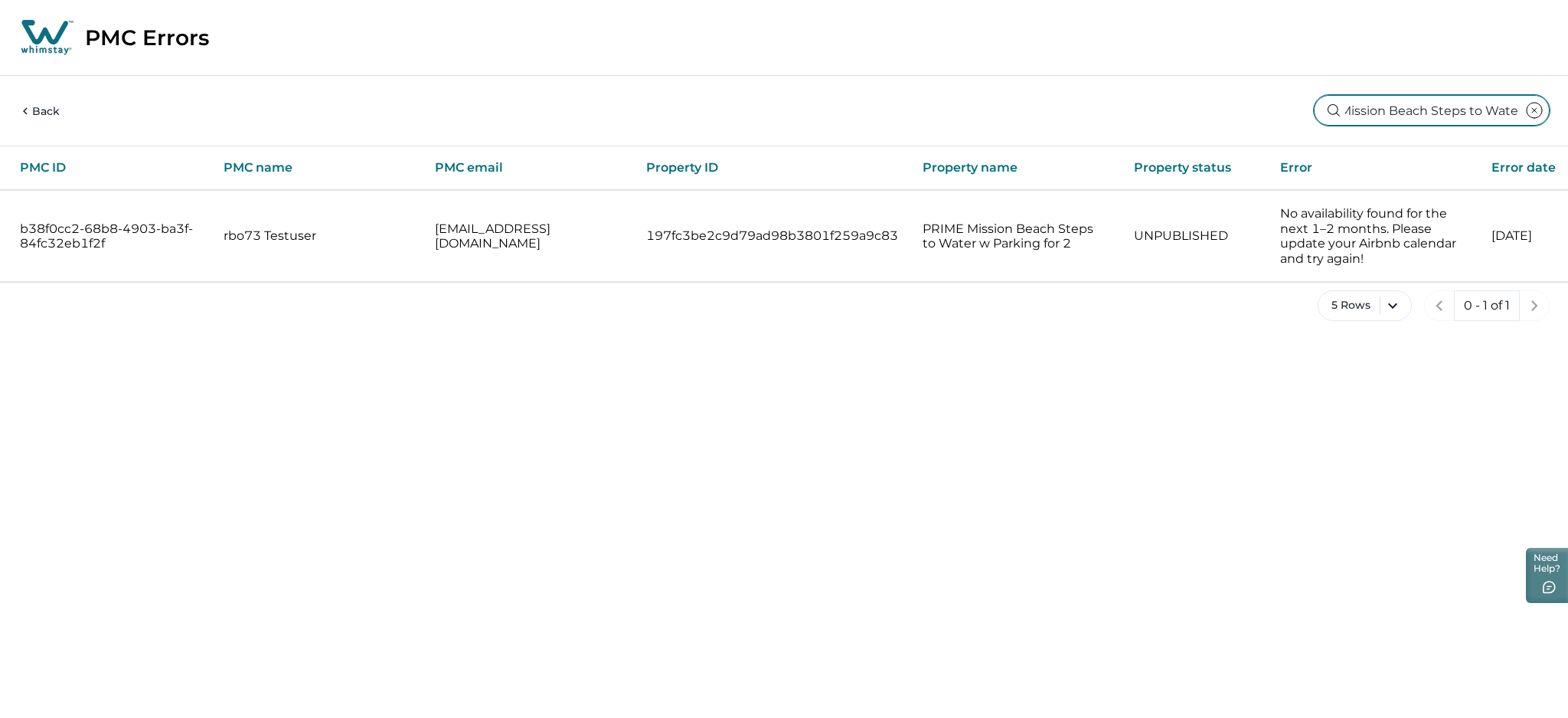
type input "PRIME Mission Beach Steps to Wate"
click at [862, 346] on html "Skip to Content PMC Errors Back PRIME Mission Beach Steps to Wate PMC ID PMC na…" at bounding box center [784, 172] width 1568 height 346
